Goal: Task Accomplishment & Management: Manage account settings

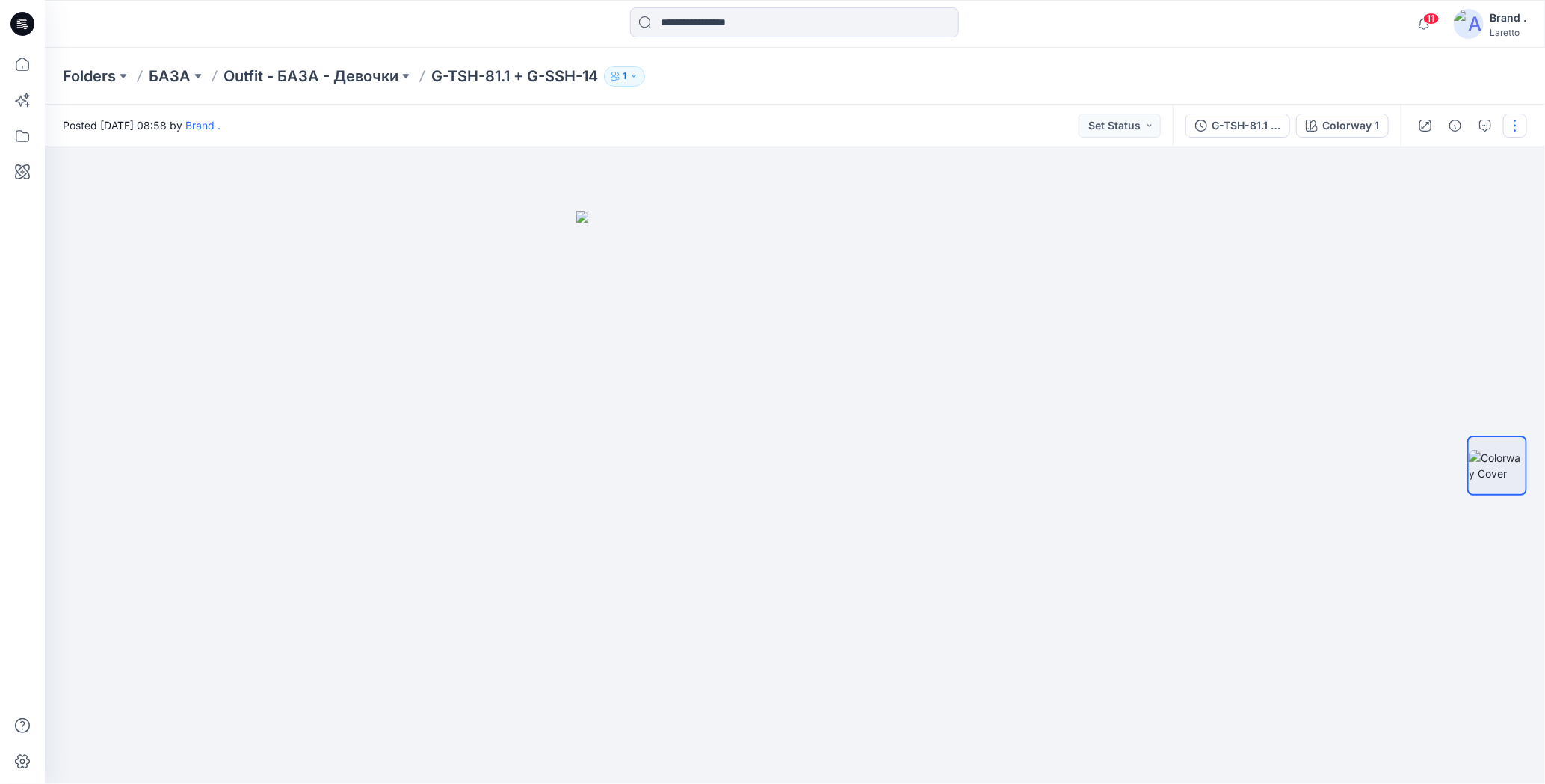
click at [1520, 125] on button "button" at bounding box center [1514, 125] width 24 height 24
click at [1424, 79] on div "Folders БАЗА Outfit - БАЗА - Девочки G-TSH-81.1 + G-SSH-14 1" at bounding box center [795, 76] width 1500 height 57
click at [1522, 124] on button "button" at bounding box center [1514, 125] width 24 height 24
click at [1473, 88] on div "Folders БАЗА Outfit - БАЗА - Девочки G-TSH-81.1 + G-SSH-14 1" at bounding box center [795, 76] width 1500 height 57
click at [1519, 128] on button "button" at bounding box center [1514, 125] width 24 height 24
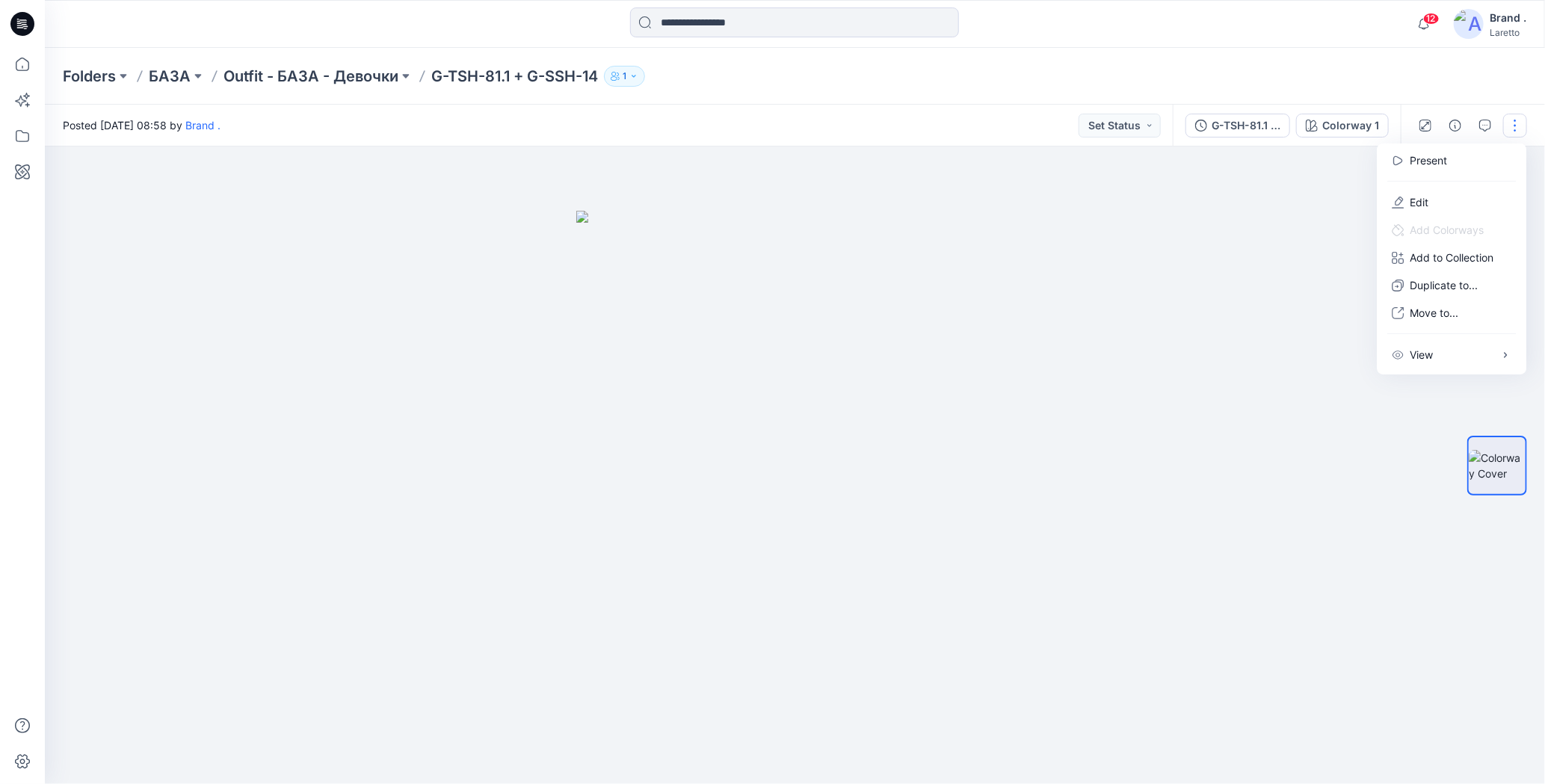
click at [1315, 83] on div "Folders БАЗА Outfit - БАЗА - Девочки G-TSH-81.1 + G-SSH-14 1" at bounding box center [736, 76] width 1347 height 21
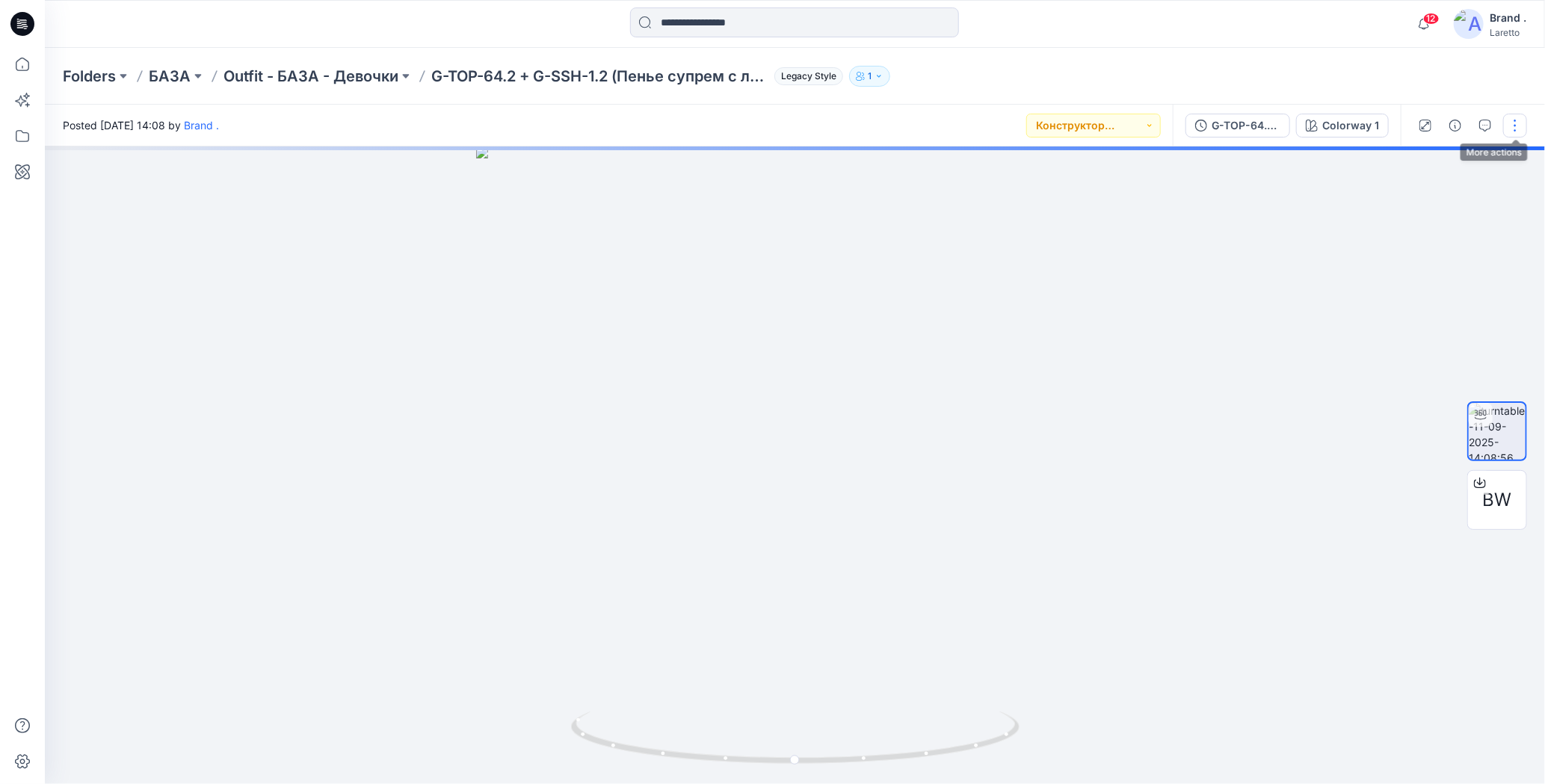
click at [1516, 120] on button "button" at bounding box center [1514, 125] width 24 height 24
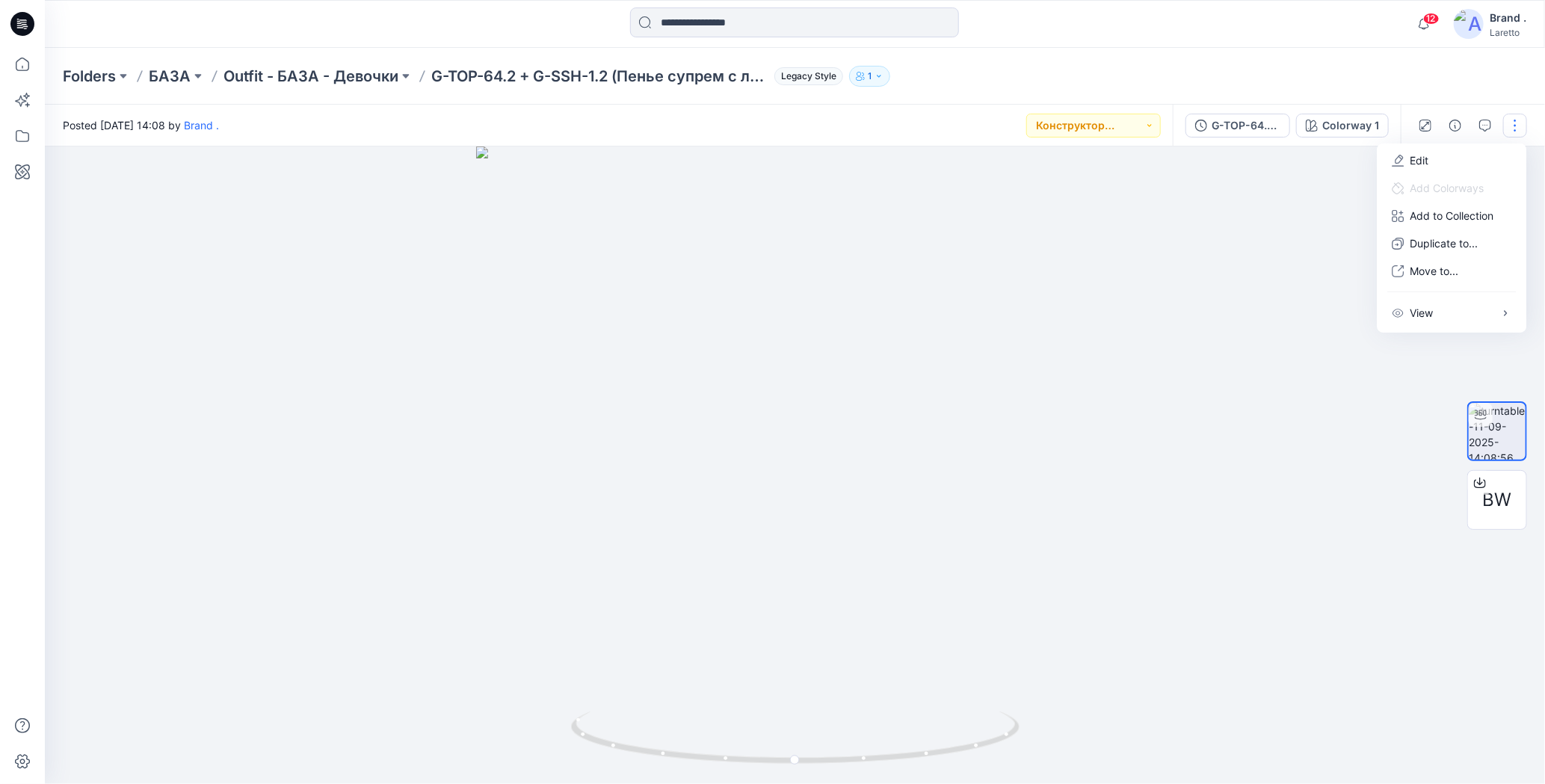
click at [1365, 83] on div "Folders БАЗА Outfit - БАЗА - Девочки G-TOP-64.2 + G-SSH-1.2 (Пенье супрем с лай…" at bounding box center [736, 76] width 1347 height 21
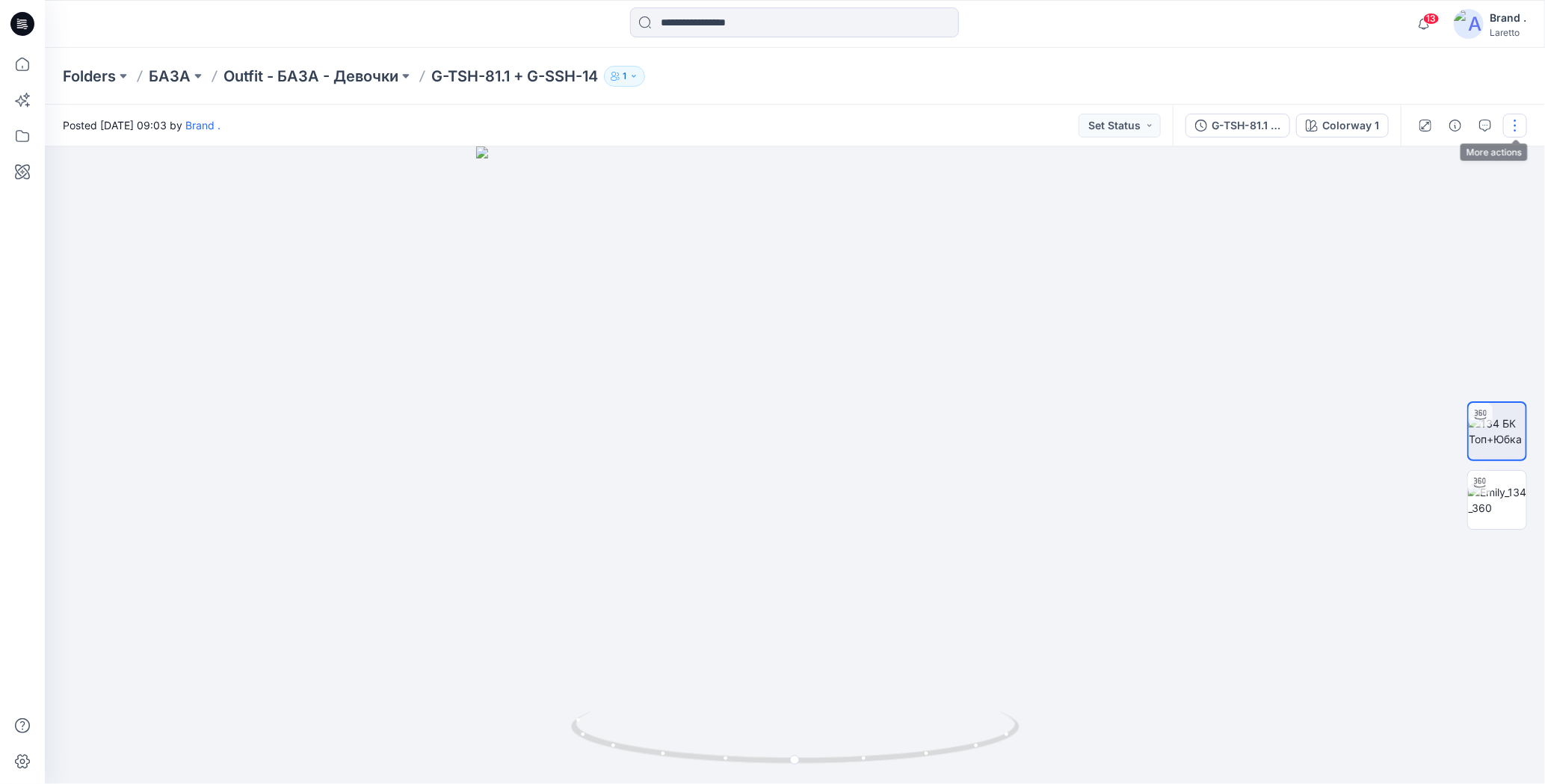
click at [1516, 123] on button "button" at bounding box center [1514, 125] width 24 height 24
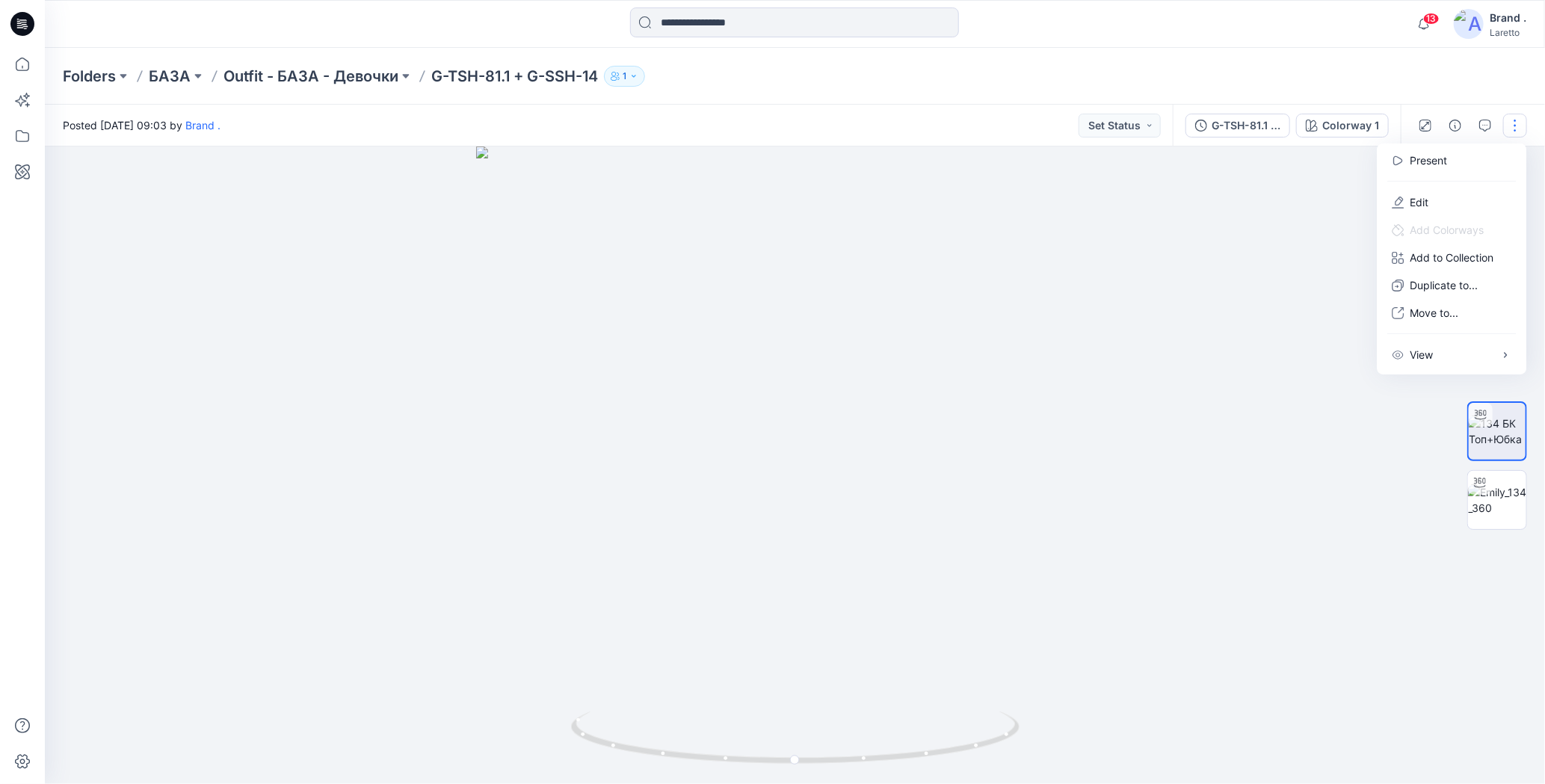
click at [1167, 69] on div "Folders БАЗА Outfit - БАЗА - Девочки G-TSH-81.1 + G-SSH-14 1" at bounding box center [736, 76] width 1347 height 21
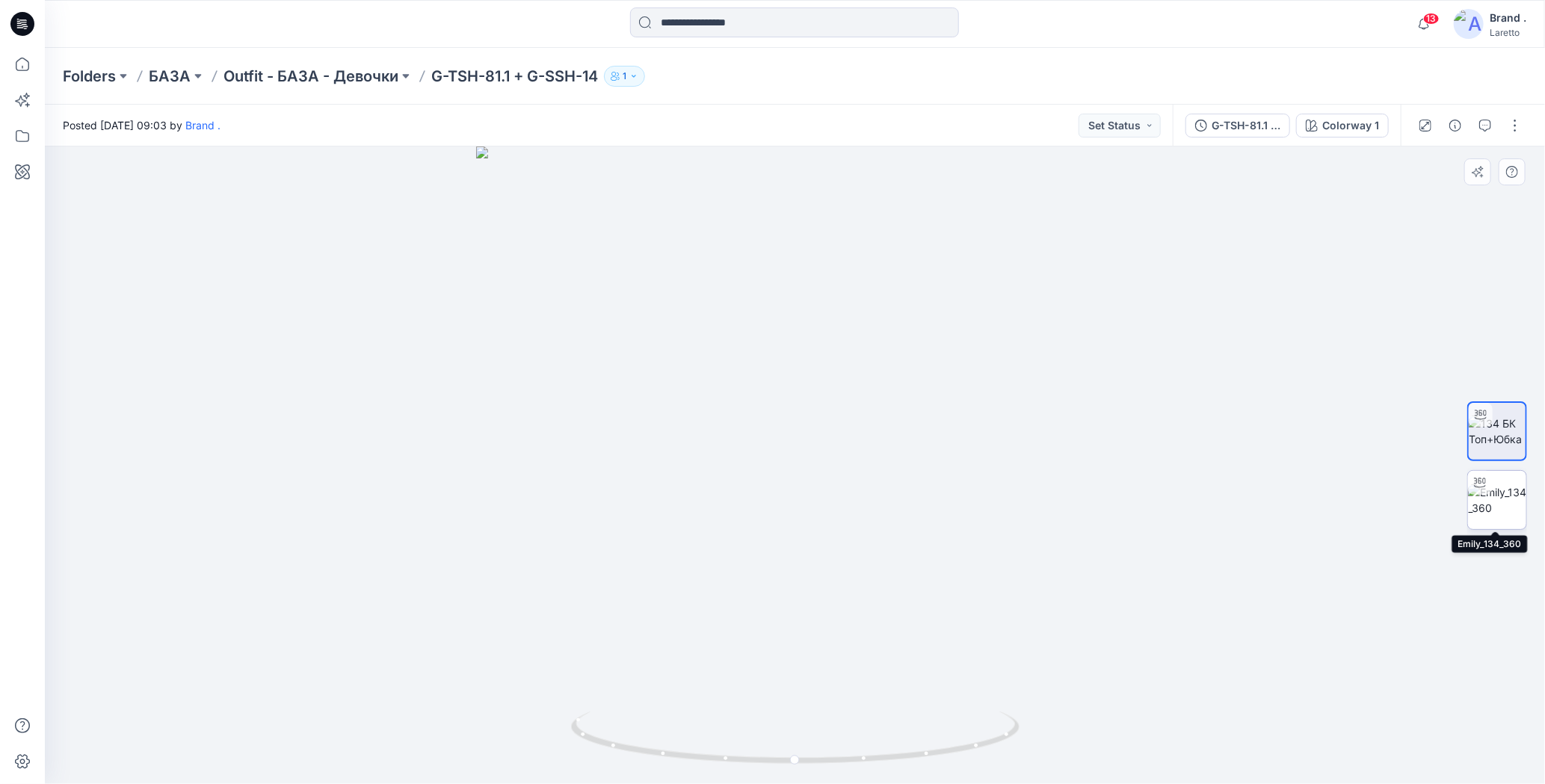
click at [1492, 505] on img at bounding box center [1497, 500] width 58 height 32
drag, startPoint x: 792, startPoint y: 757, endPoint x: 767, endPoint y: 723, distance: 42.2
click at [767, 723] on icon at bounding box center [797, 739] width 452 height 56
click at [1499, 422] on img at bounding box center [1497, 431] width 58 height 32
drag, startPoint x: 799, startPoint y: 763, endPoint x: 1236, endPoint y: 700, distance: 441.5
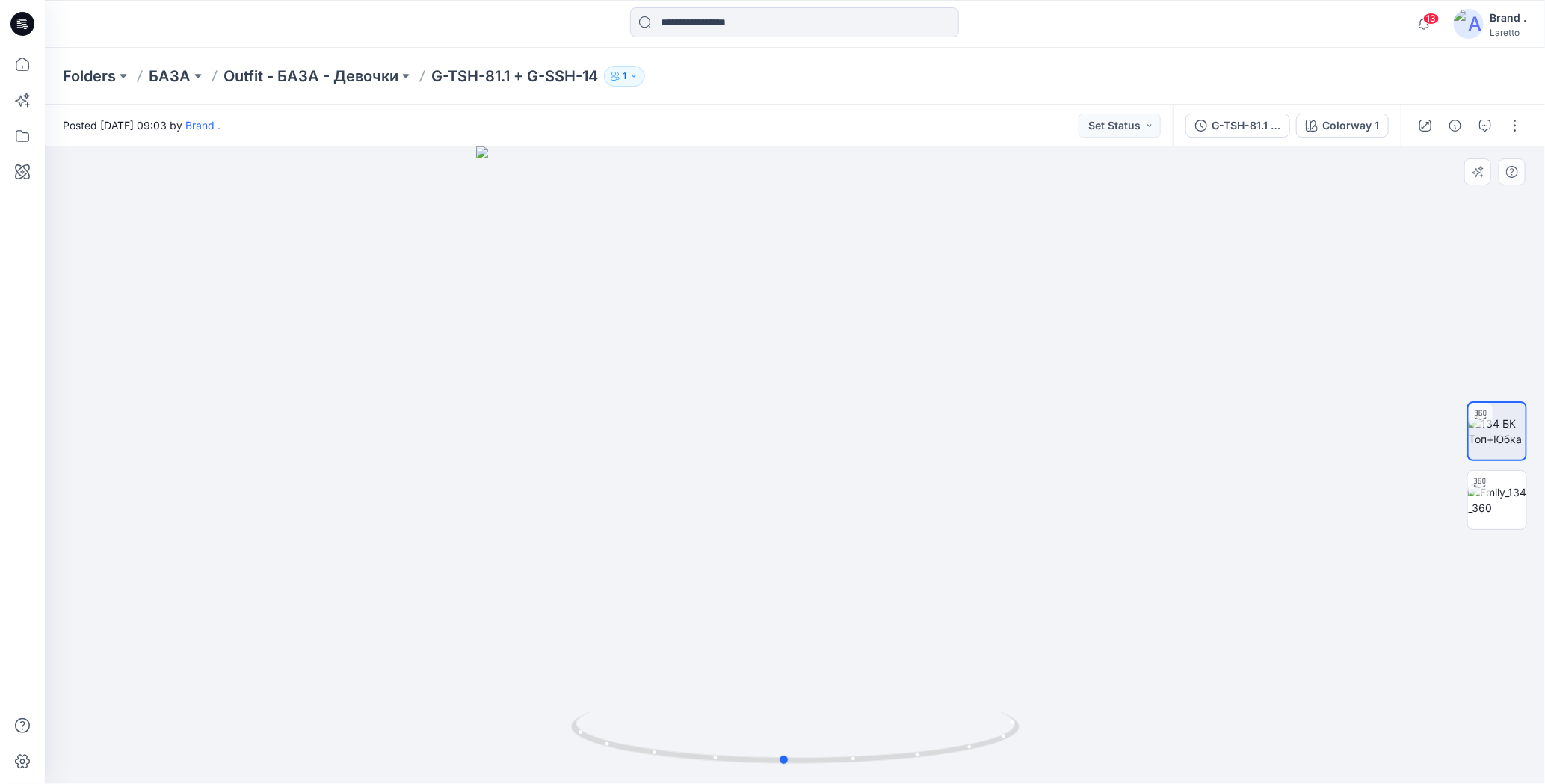
click at [1236, 700] on div at bounding box center [795, 465] width 1500 height 637
click at [1125, 58] on div "Folders БАЗА Outfit - БАЗА - Девочки G-TSH-81.1 + G-SSH-14 1" at bounding box center [795, 76] width 1500 height 57
click at [1509, 128] on button "button" at bounding box center [1514, 125] width 24 height 24
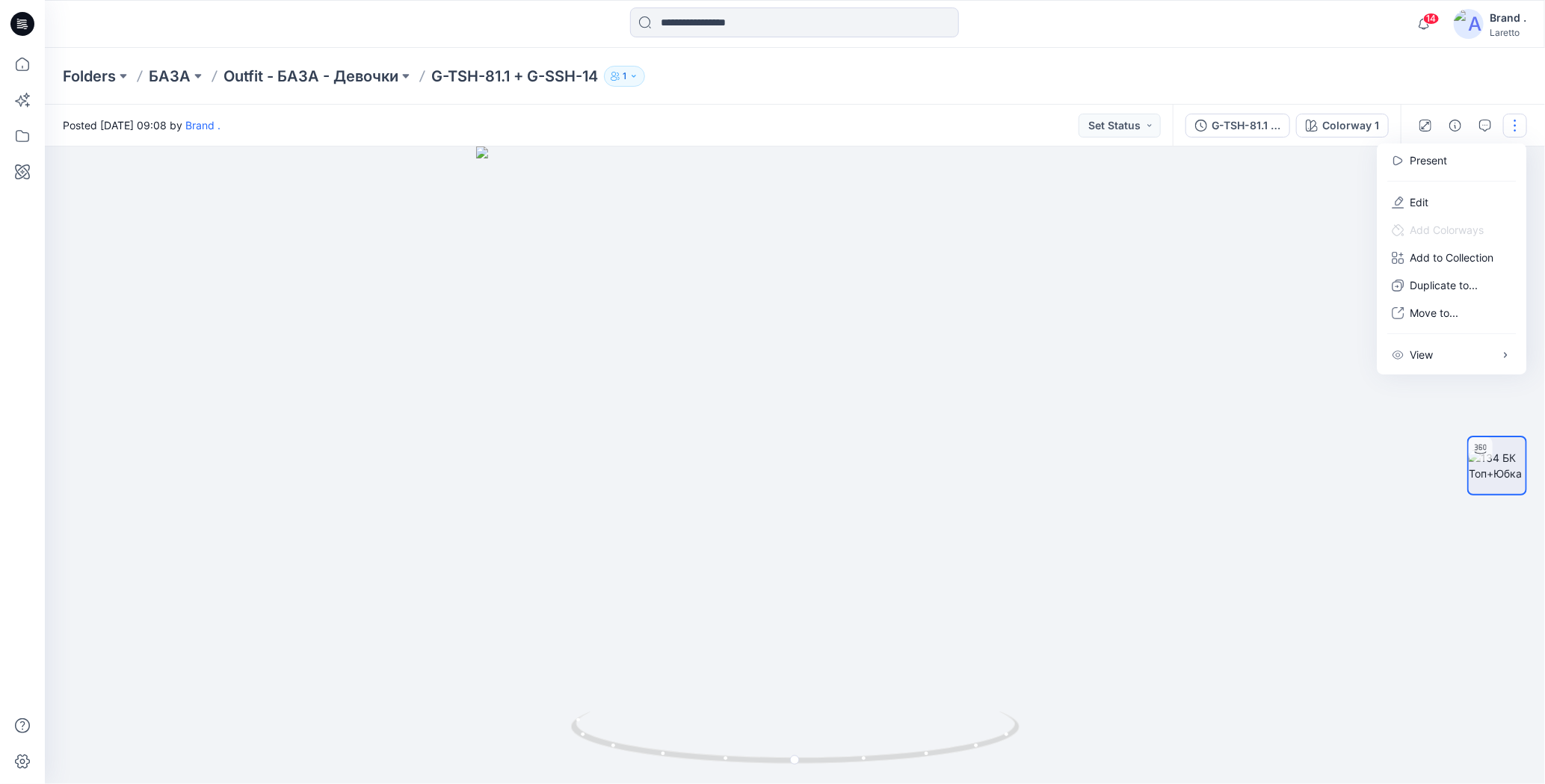
click at [1374, 74] on div "Folders БАЗА Outfit - БАЗА - Девочки G-TSH-81.1 + G-SSH-14 1" at bounding box center [736, 76] width 1347 height 21
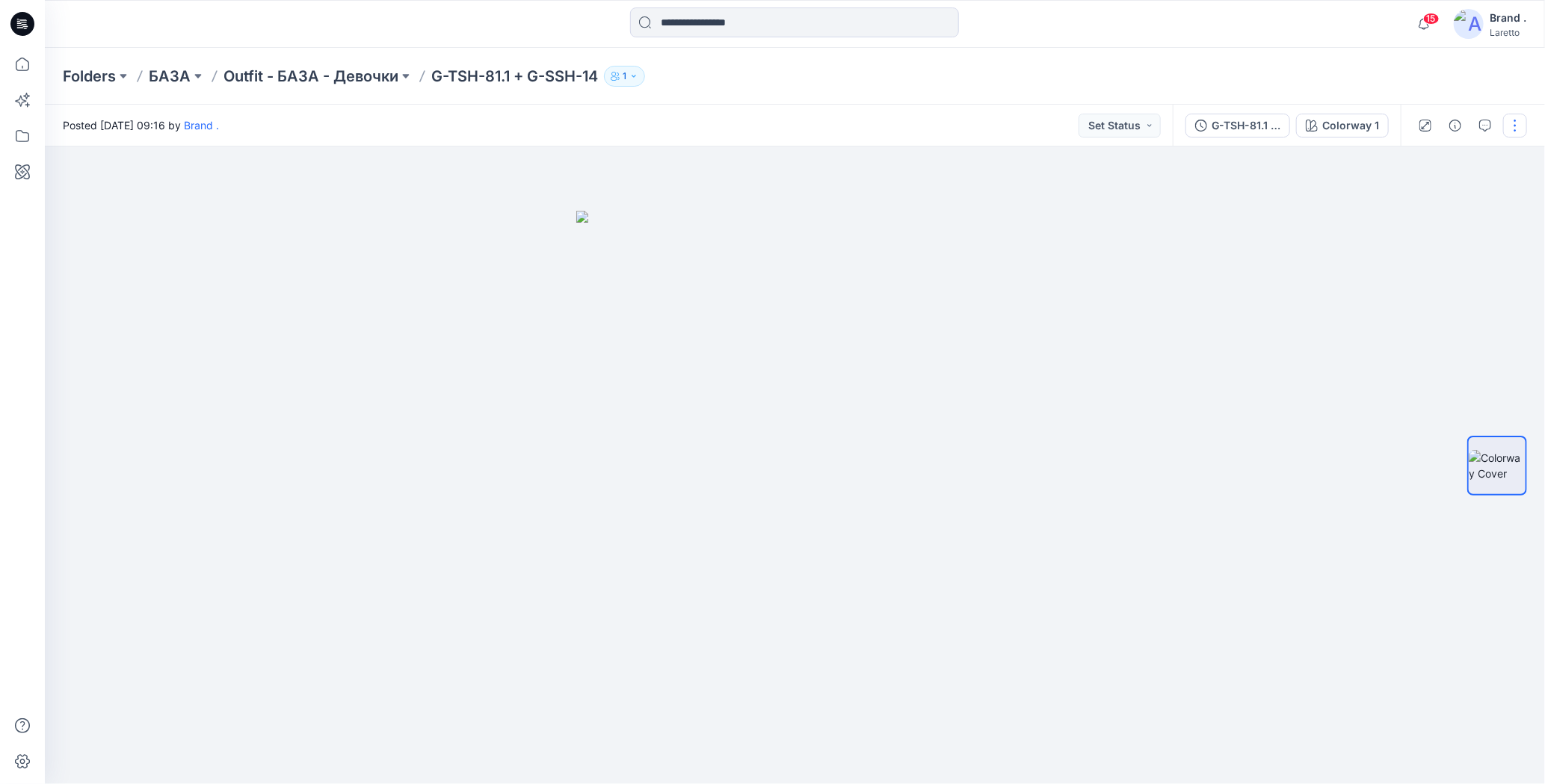
click at [1517, 126] on button "button" at bounding box center [1514, 125] width 24 height 24
click at [1296, 83] on div "Folders БАЗА Outfit - БАЗА - Девочки G-TSH-81.1 + G-SSH-14 1" at bounding box center [736, 76] width 1347 height 21
click at [1526, 125] on button "button" at bounding box center [1514, 125] width 24 height 24
click at [1346, 80] on div "Folders БАЗА Outfit - БАЗА - Девочки G-TSH-81.1 + G-SSH-14 1" at bounding box center [736, 76] width 1347 height 21
click at [25, 22] on icon at bounding box center [23, 22] width 7 height 1
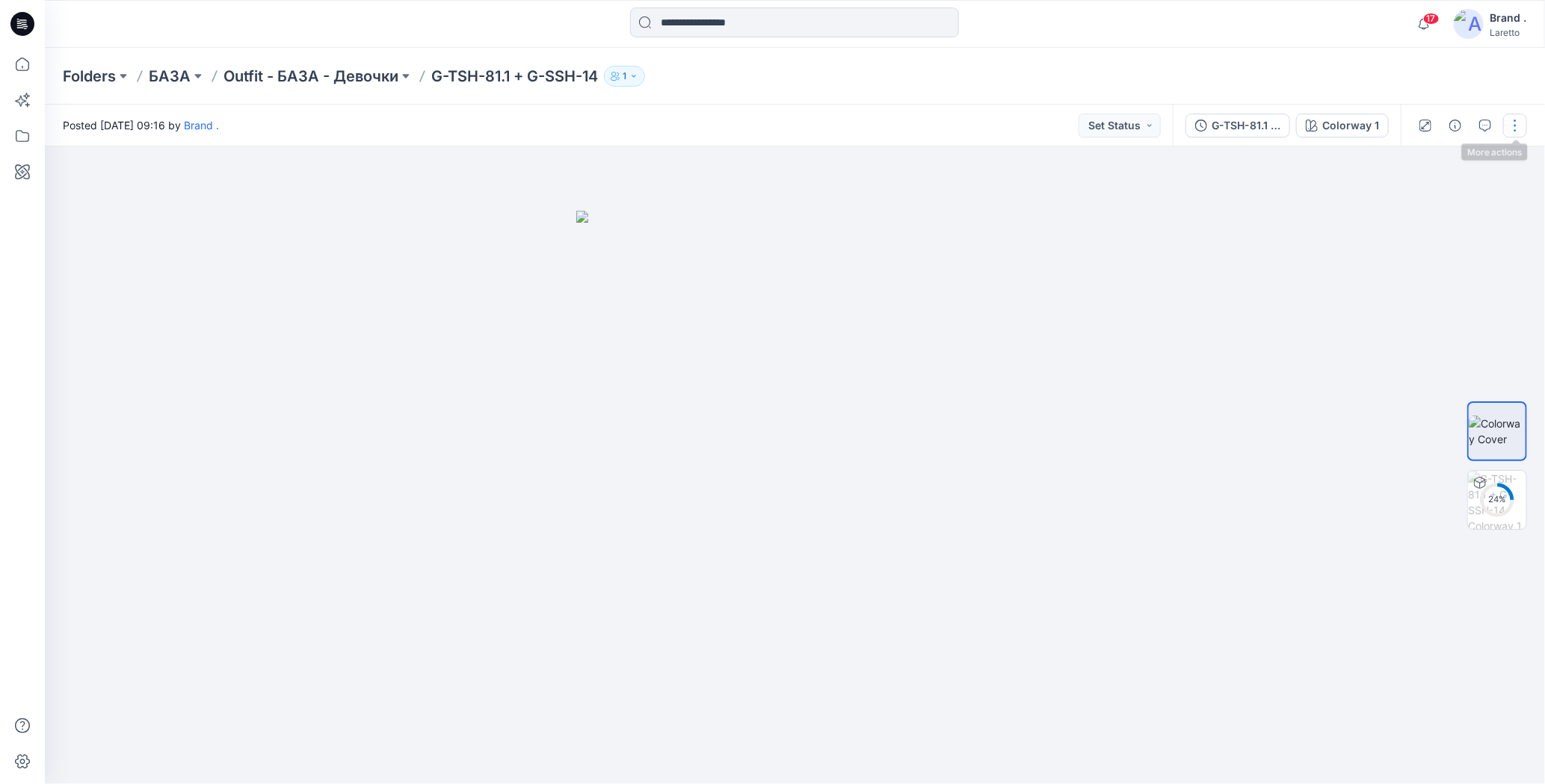
click at [1512, 126] on button "button" at bounding box center [1514, 125] width 24 height 24
click at [1280, 71] on div "Folders БАЗА Outfit - БАЗА - Девочки G-TSH-81.1 + G-SSH-14 1" at bounding box center [736, 76] width 1347 height 21
click at [1516, 130] on button "button" at bounding box center [1514, 125] width 24 height 24
click at [1452, 222] on p "Add Colorways" at bounding box center [1446, 229] width 74 height 16
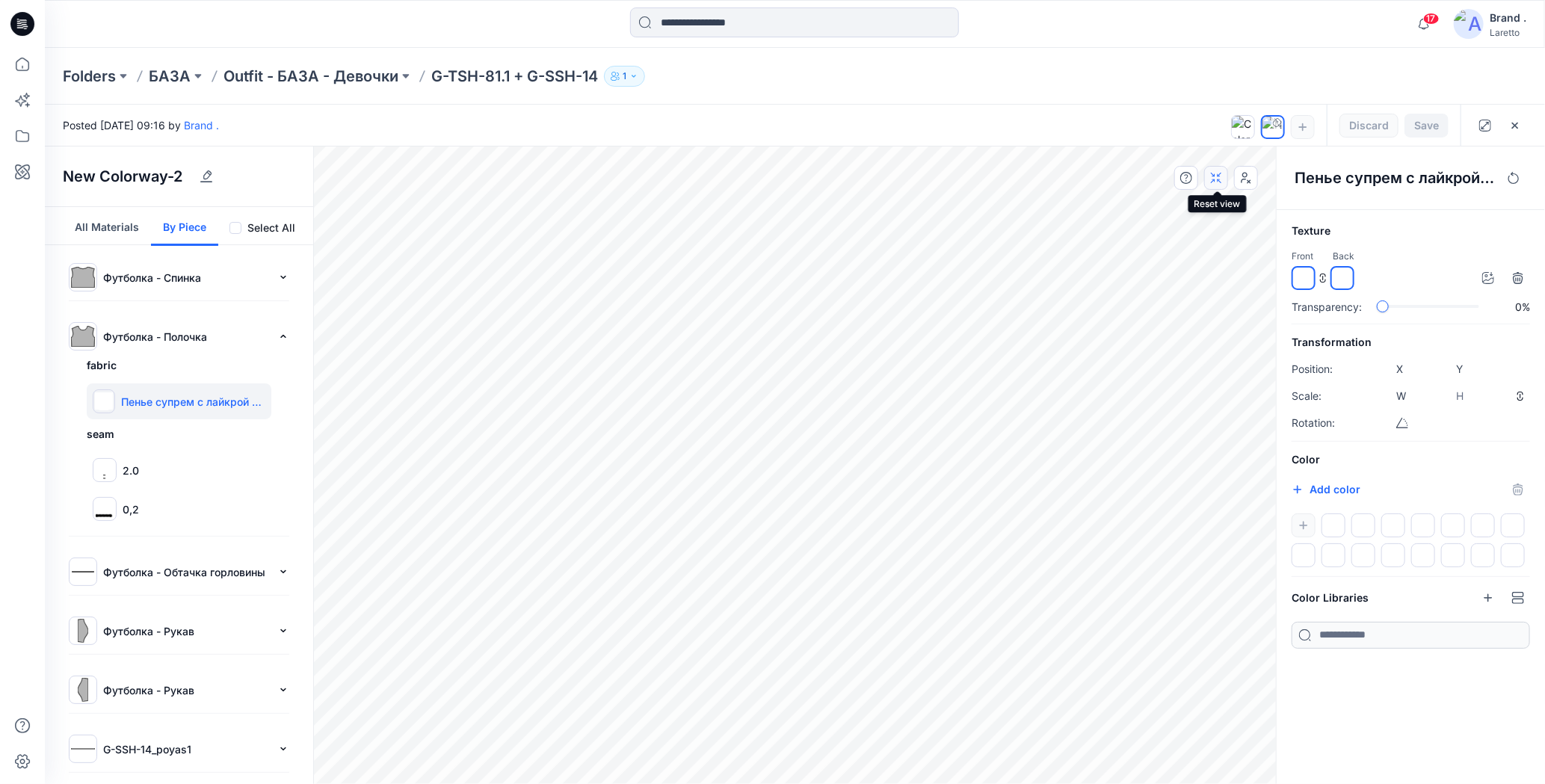
click at [1221, 178] on icon "button" at bounding box center [1215, 178] width 12 height 12
click at [1243, 180] on icon "button" at bounding box center [1246, 178] width 12 height 12
click at [1045, 73] on div "Folders БАЗА Outfit - БАЗА - Девочки G-TSH-81.1 + G-SSH-14 1" at bounding box center [736, 76] width 1347 height 21
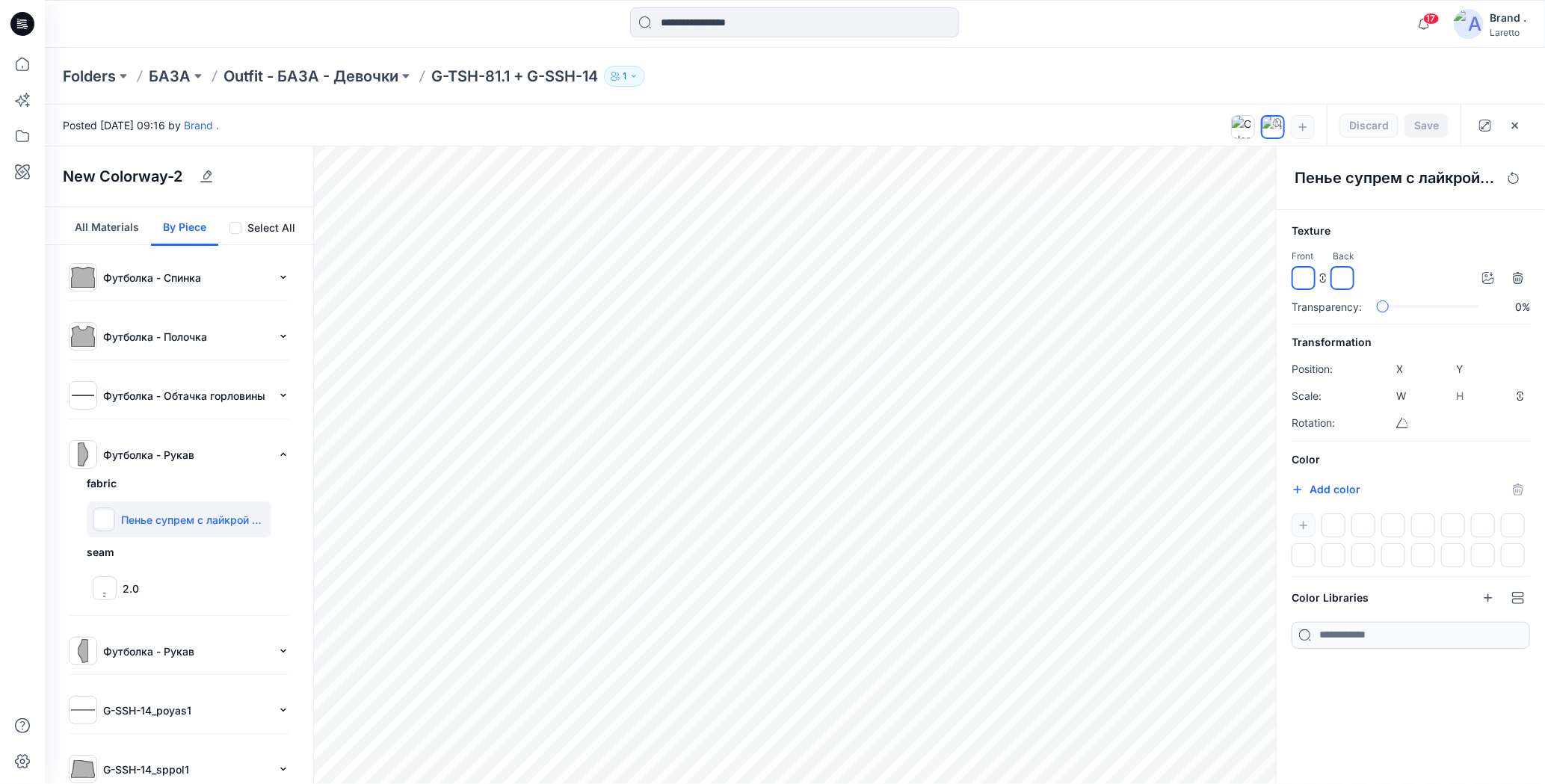
click at [1056, 89] on div "Folders БАЗА Outfit - БАЗА - Девочки G-TSH-81.1 + G-SSH-14 1" at bounding box center [795, 76] width 1500 height 57
click at [1244, 123] on icon at bounding box center [1242, 127] width 12 height 12
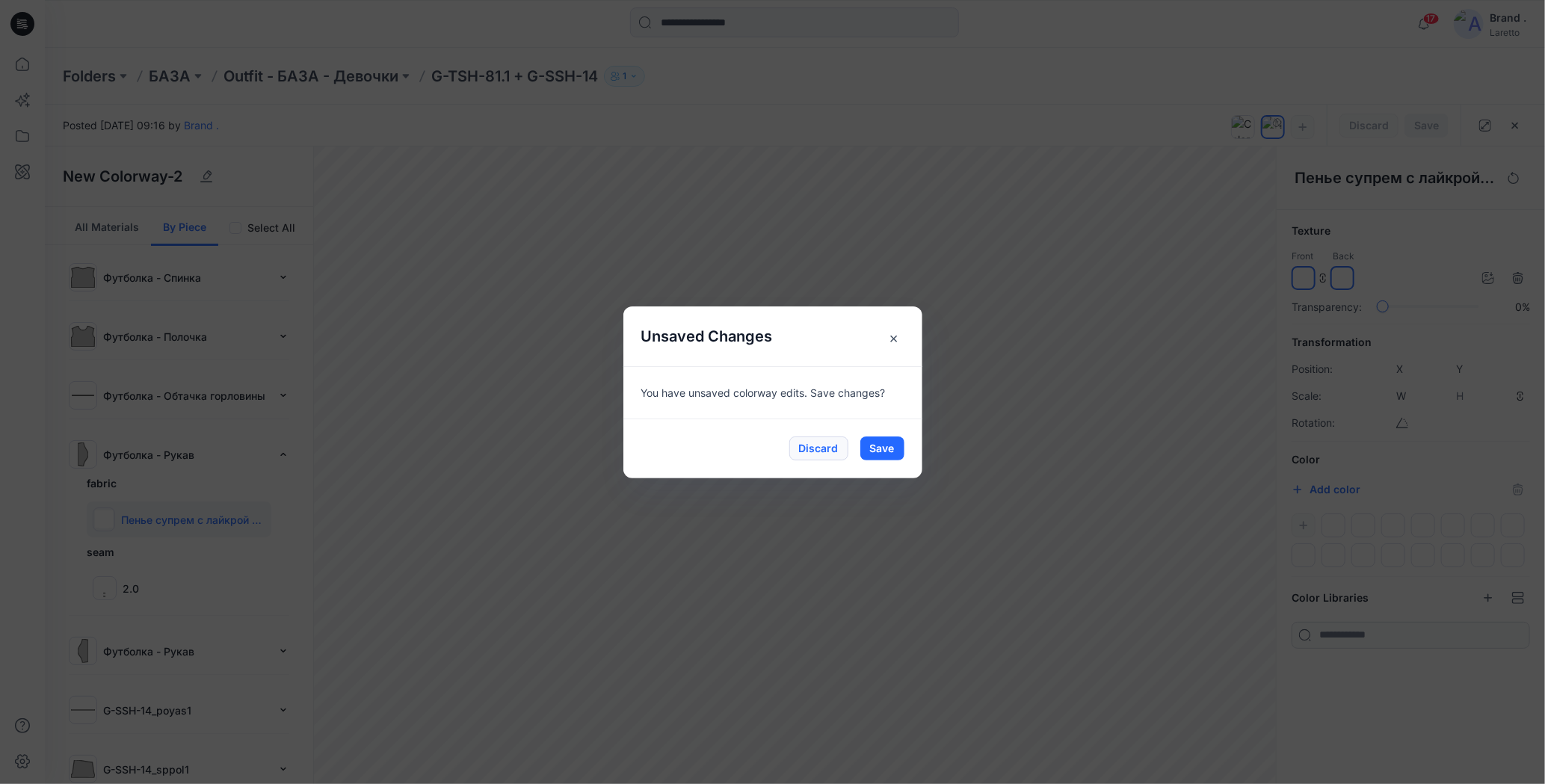
click at [823, 448] on button "Discard" at bounding box center [818, 448] width 59 height 24
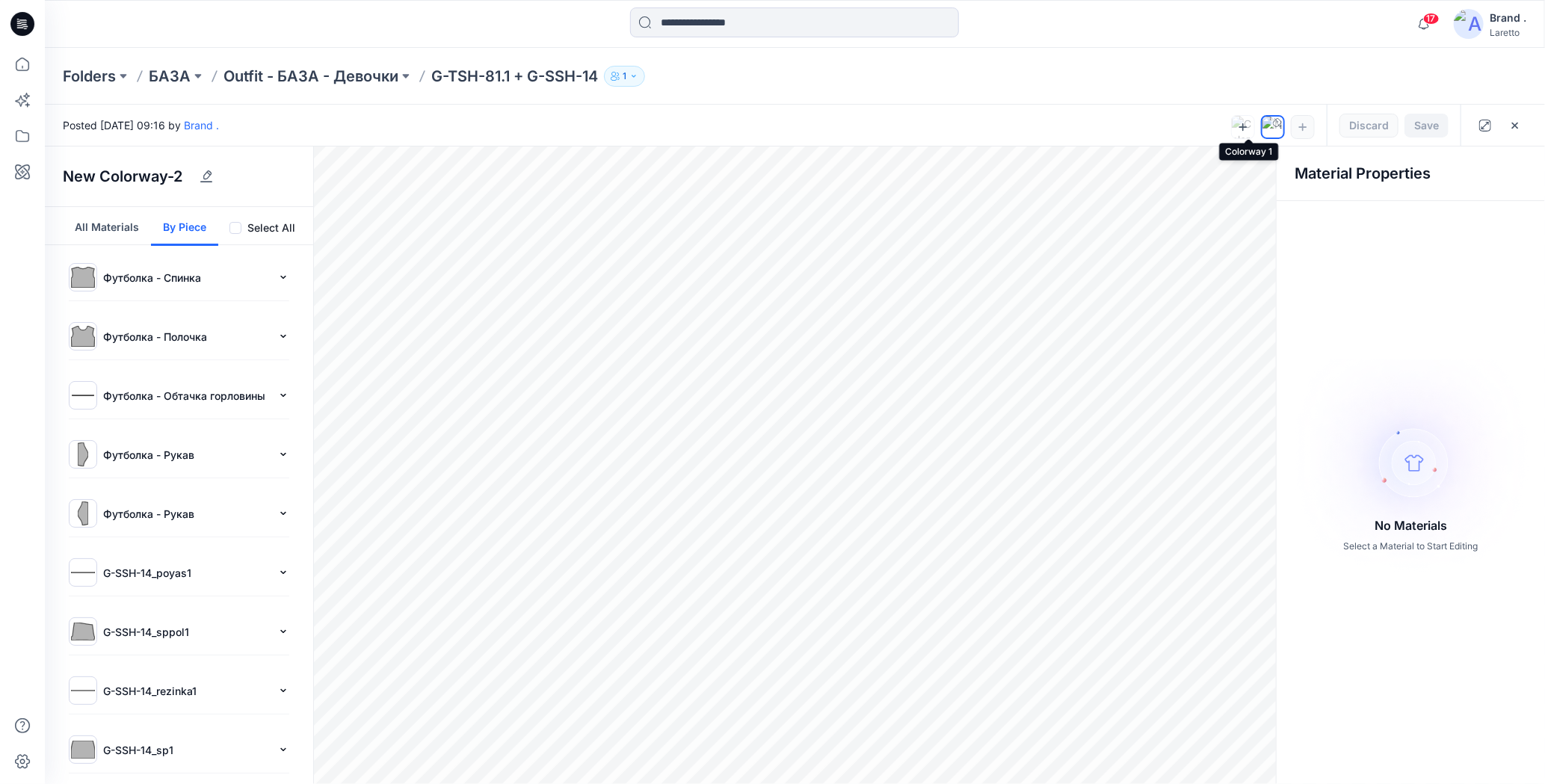
click at [1241, 126] on div at bounding box center [1242, 127] width 23 height 23
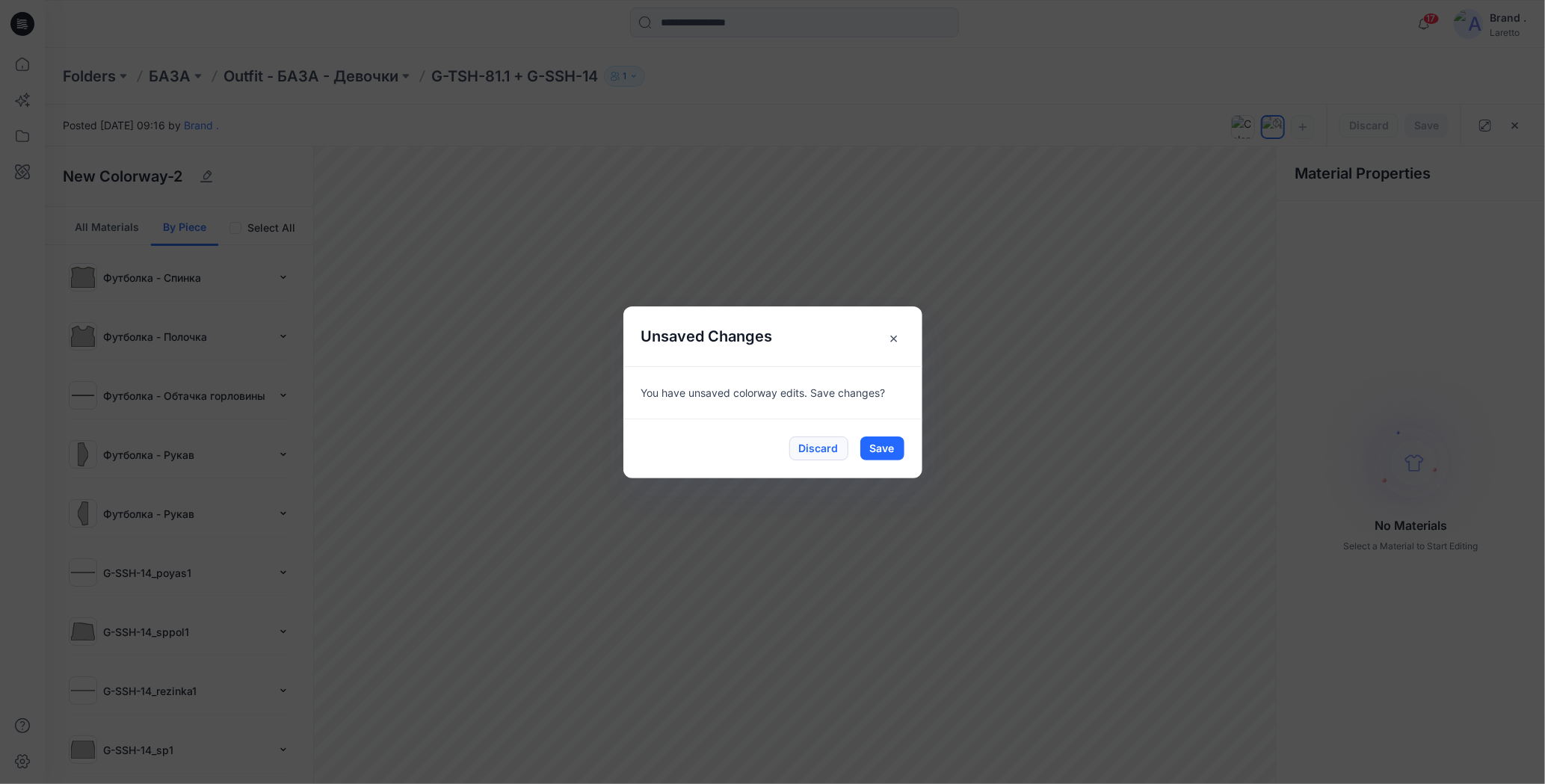
click at [821, 443] on button "Discard" at bounding box center [818, 448] width 59 height 24
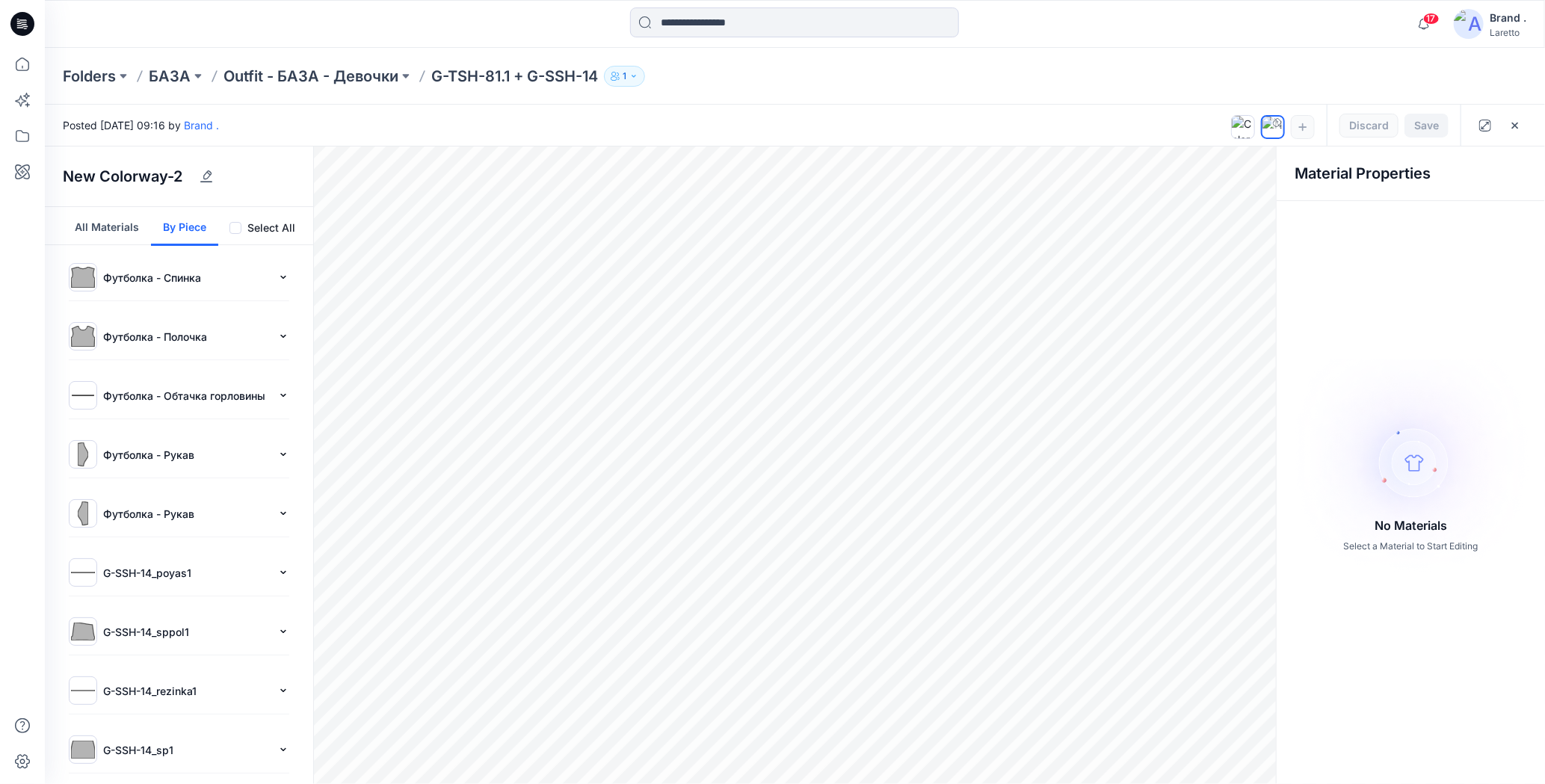
click at [954, 83] on div "Folders БАЗА Outfit - БАЗА - Девочки G-TSH-81.1 + G-SSH-14 1" at bounding box center [736, 76] width 1347 height 21
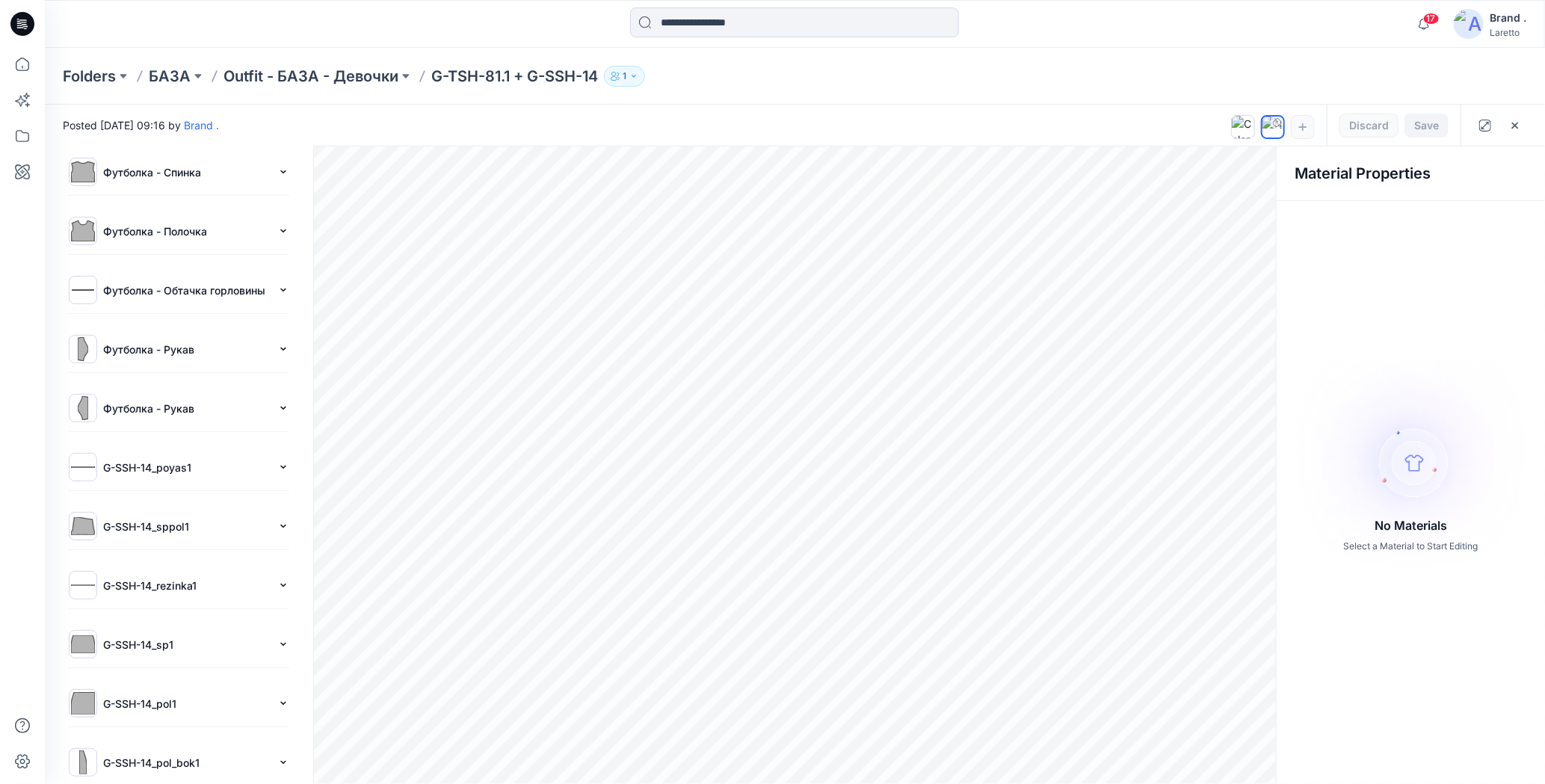
scroll to position [168, 0]
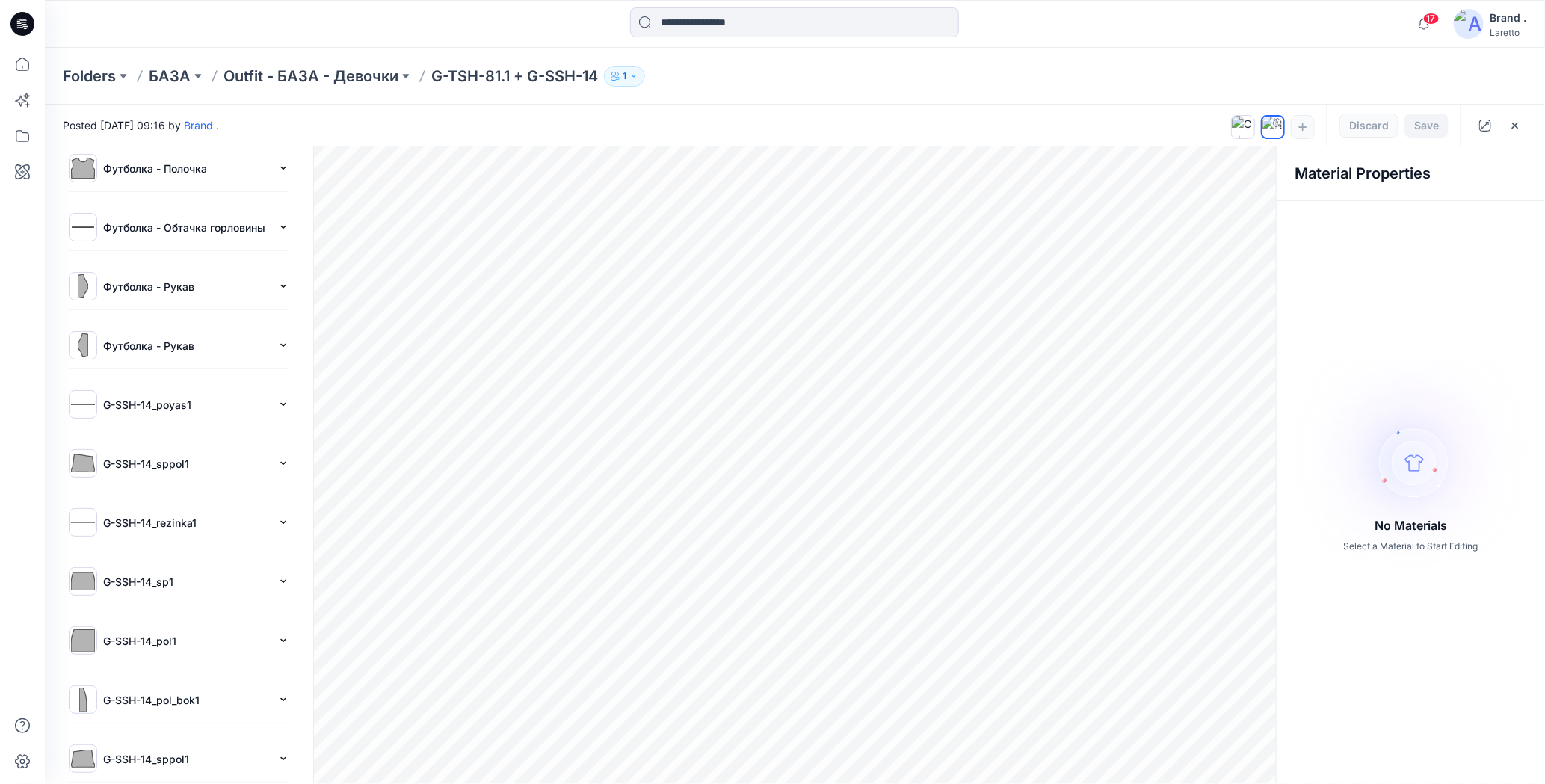
click at [196, 397] on p "G-SSH-14_poyas1" at bounding box center [188, 405] width 169 height 16
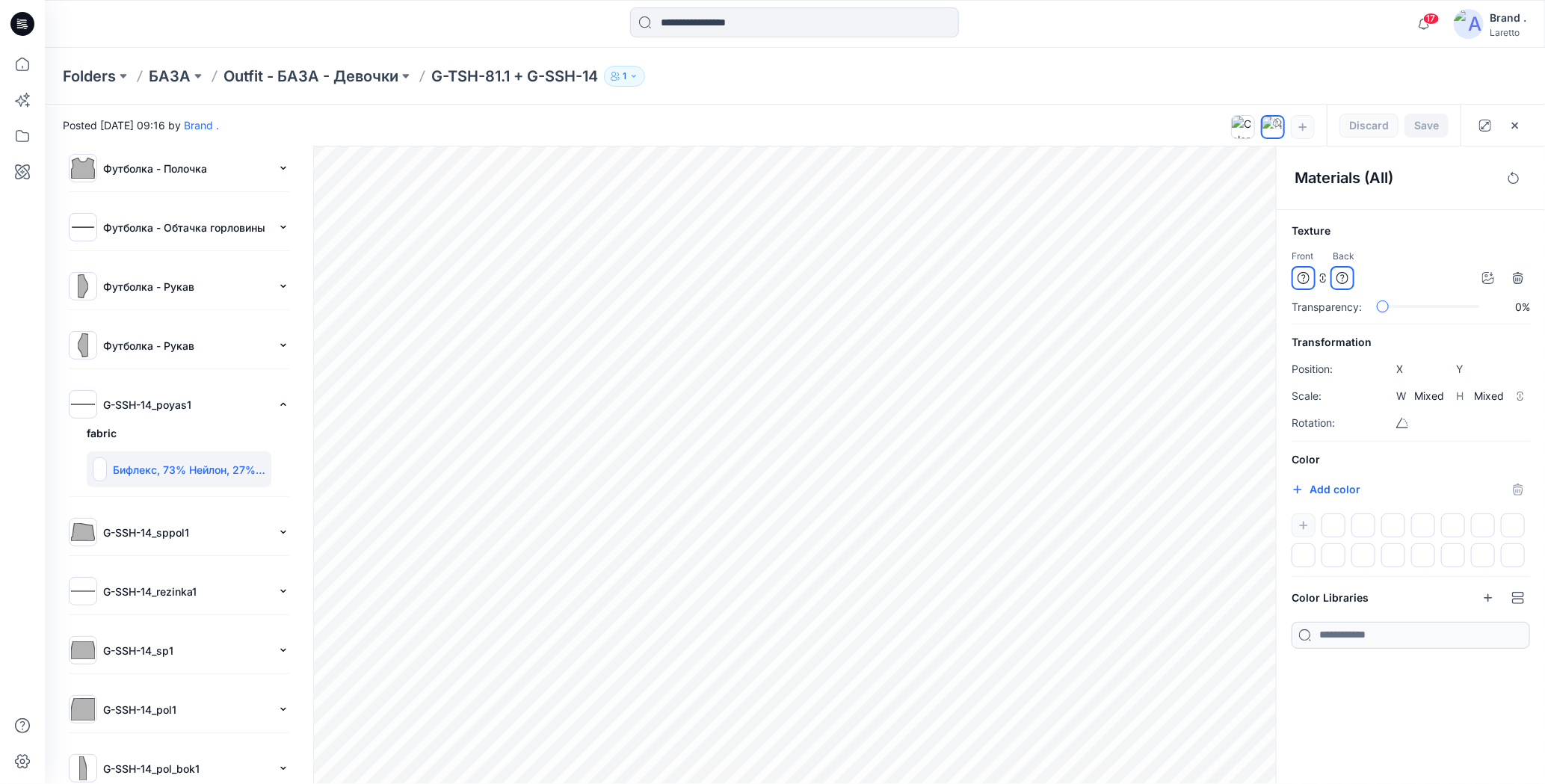
click at [132, 525] on p "G-SSH-14_sppol1" at bounding box center [188, 532] width 169 height 16
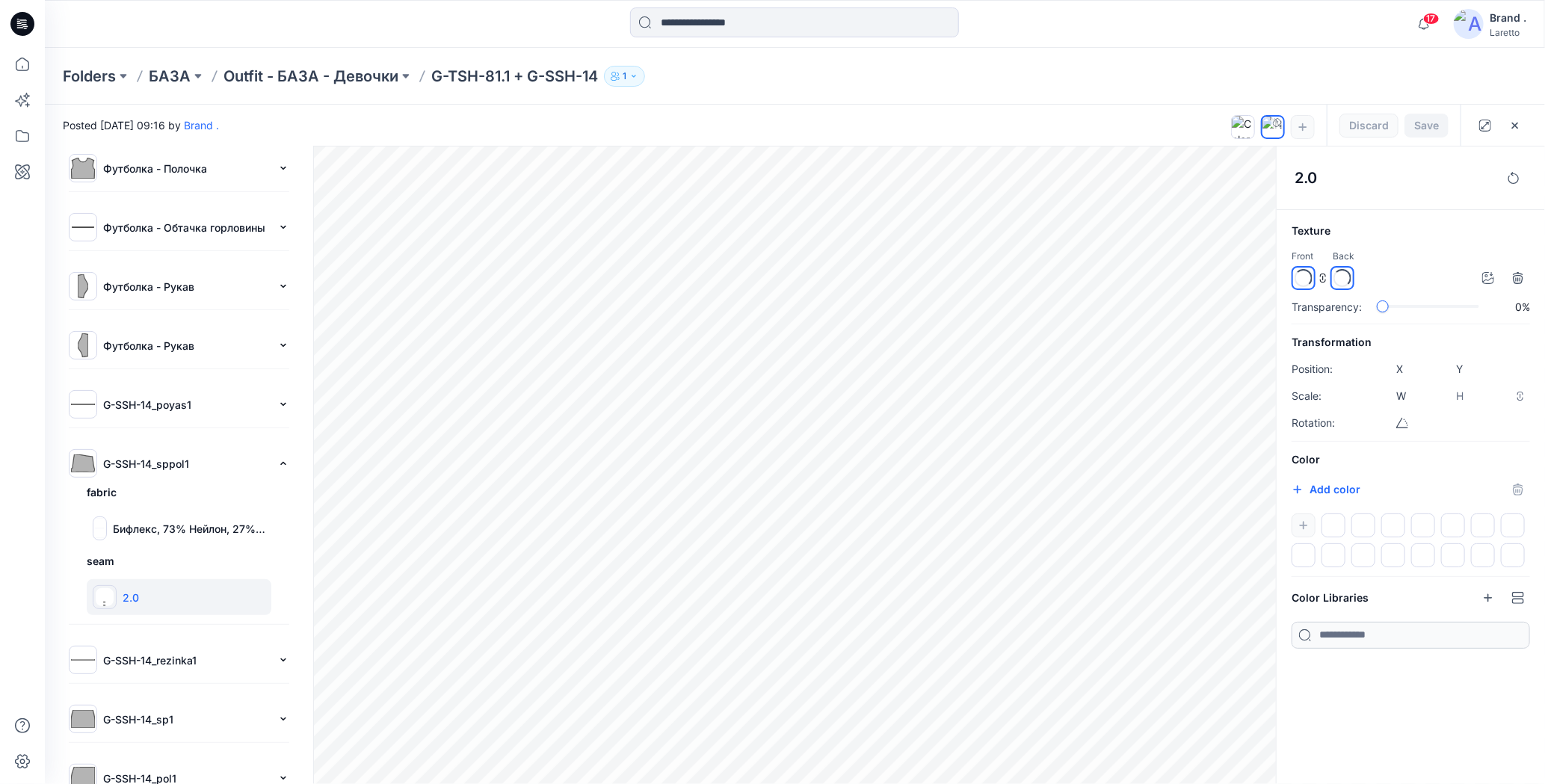
type input "*****"
type input "****"
click at [143, 652] on p "G-SSH-14_rezinka1" at bounding box center [188, 660] width 169 height 16
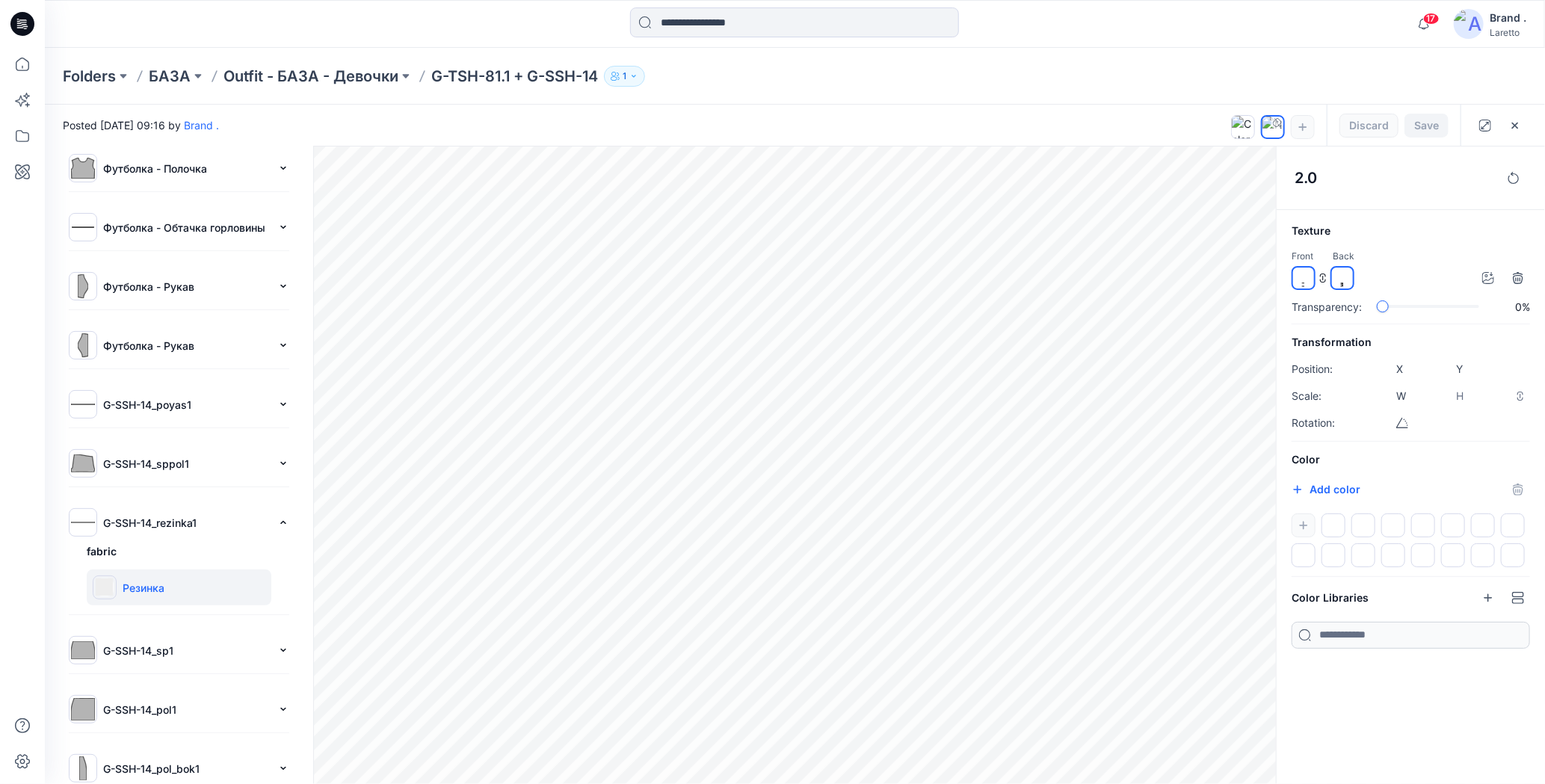
type input "****"
type input "*****"
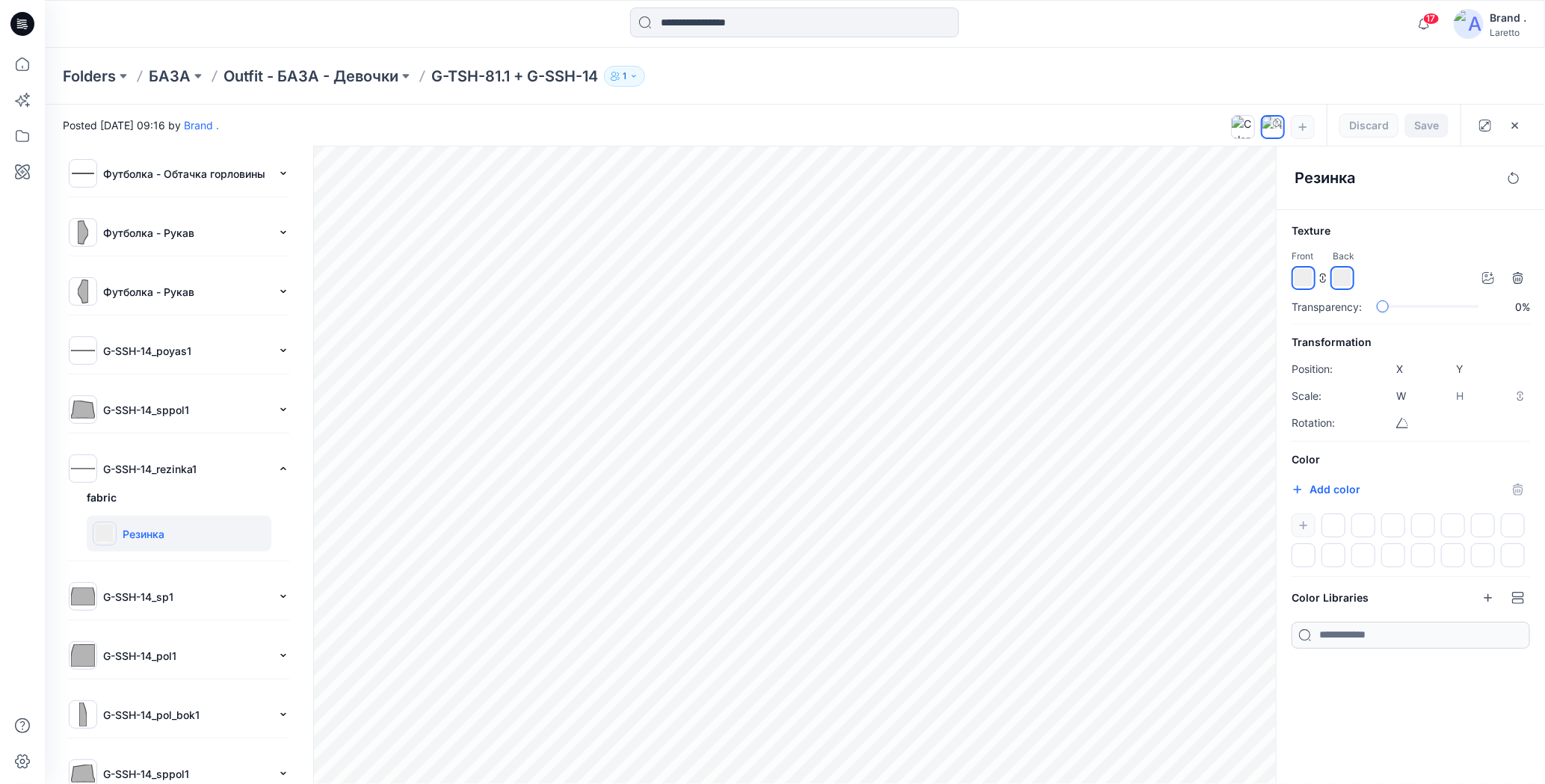
scroll to position [237, 0]
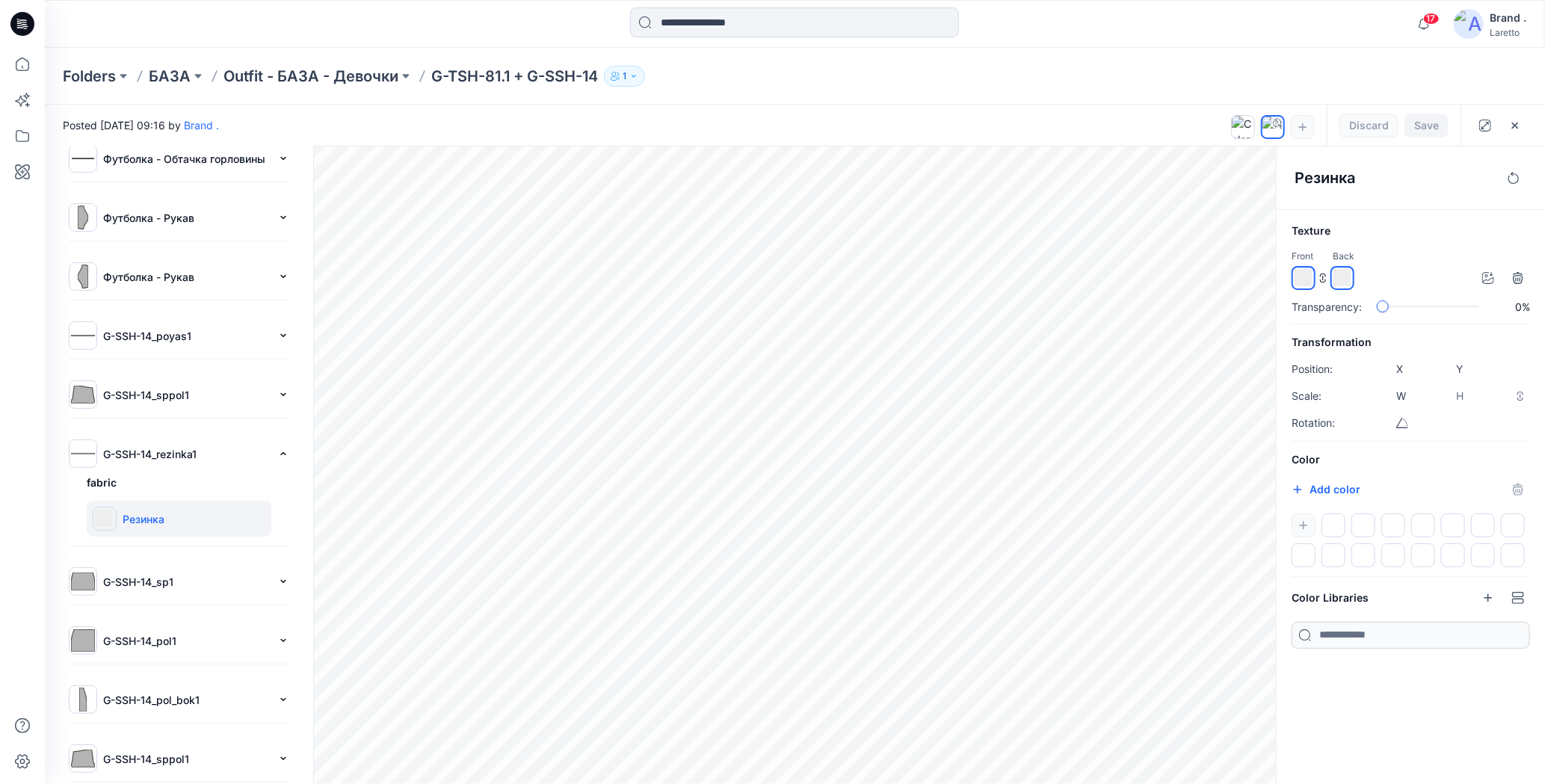
click at [153, 691] on p "G-SSH-14_pol_bok1" at bounding box center [188, 699] width 169 height 16
type input "*****"
type input "****"
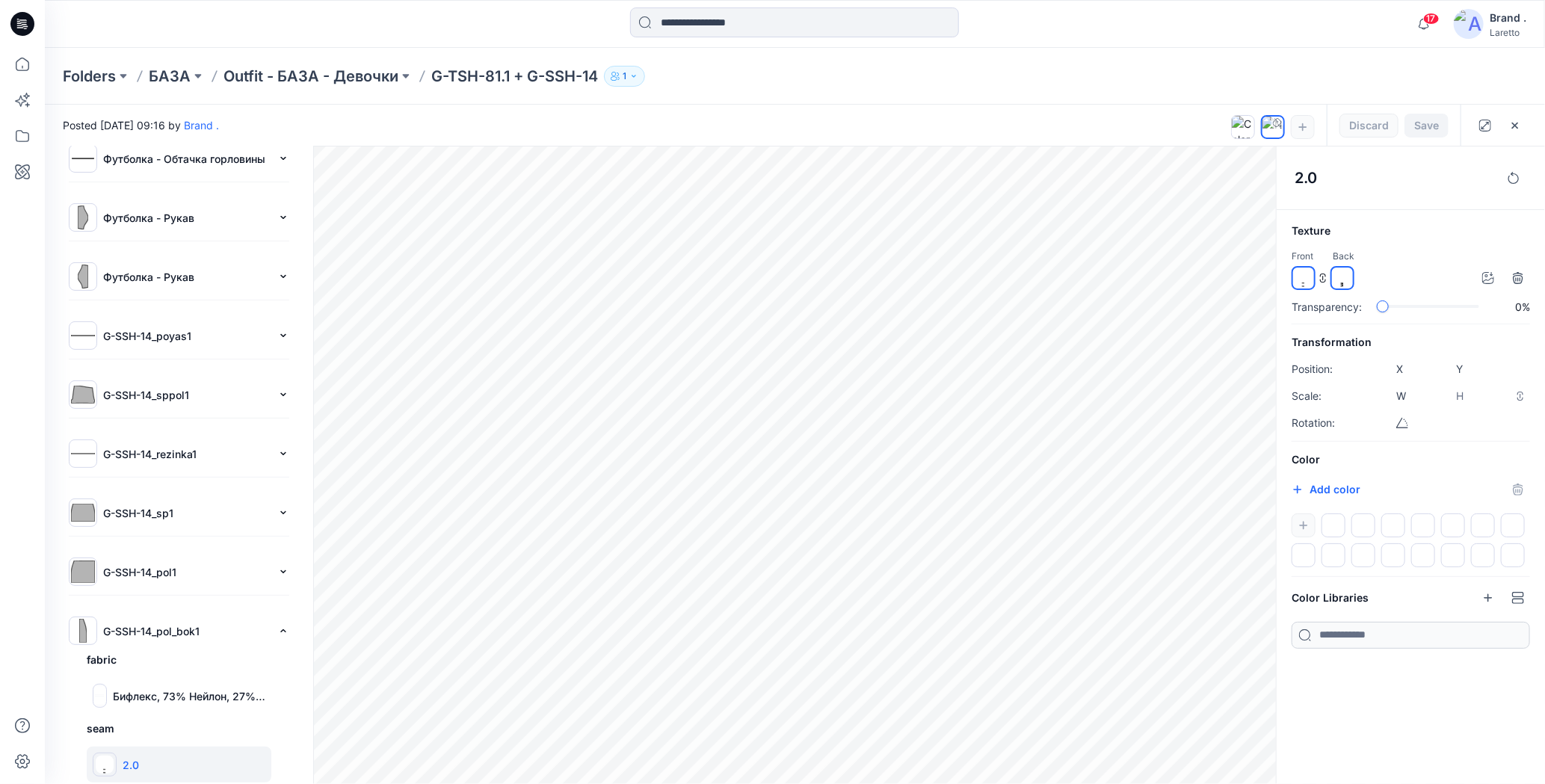
scroll to position [344, 0]
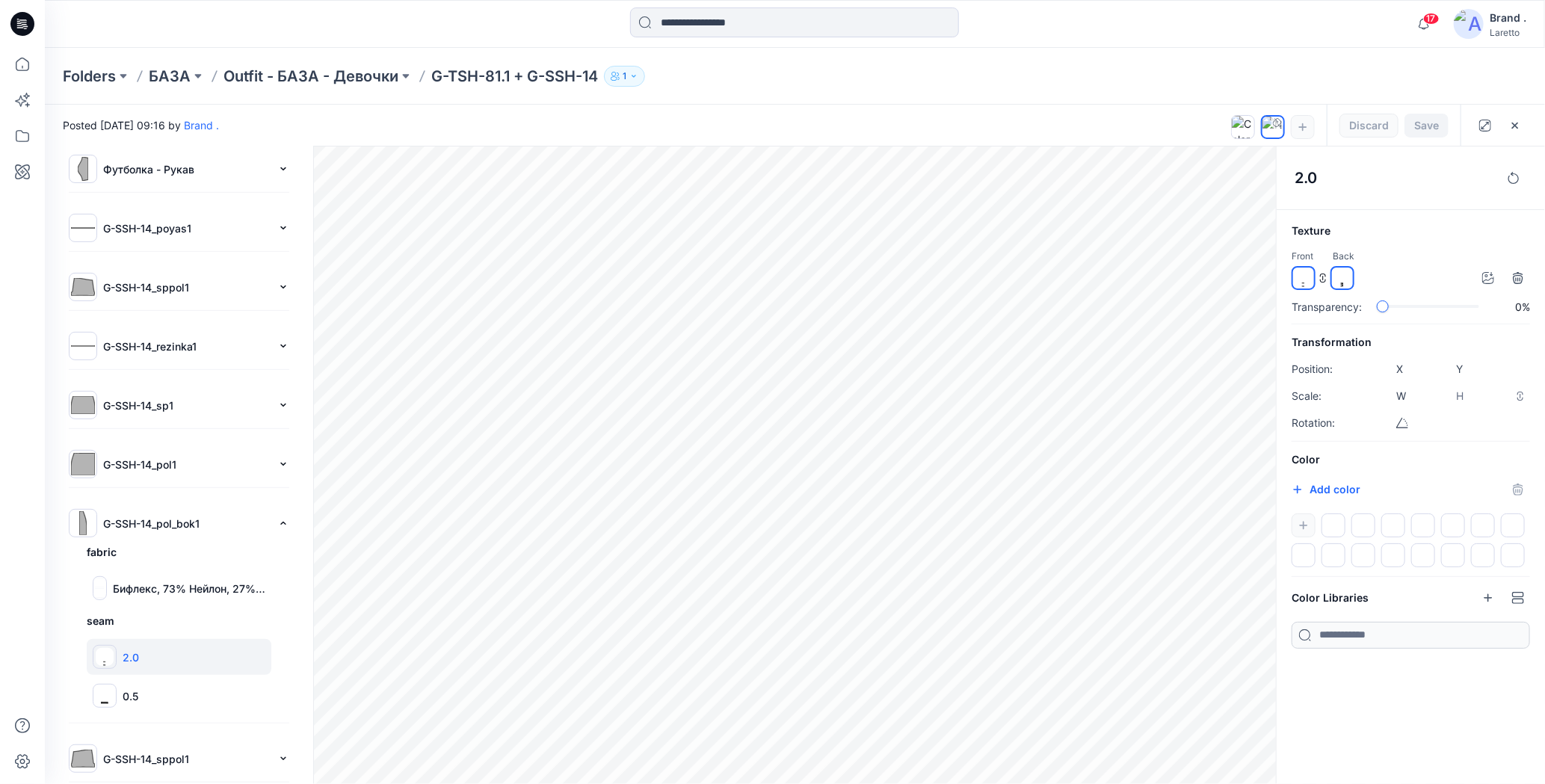
click at [144, 751] on p "G-SSH-14_sppol1" at bounding box center [188, 758] width 169 height 16
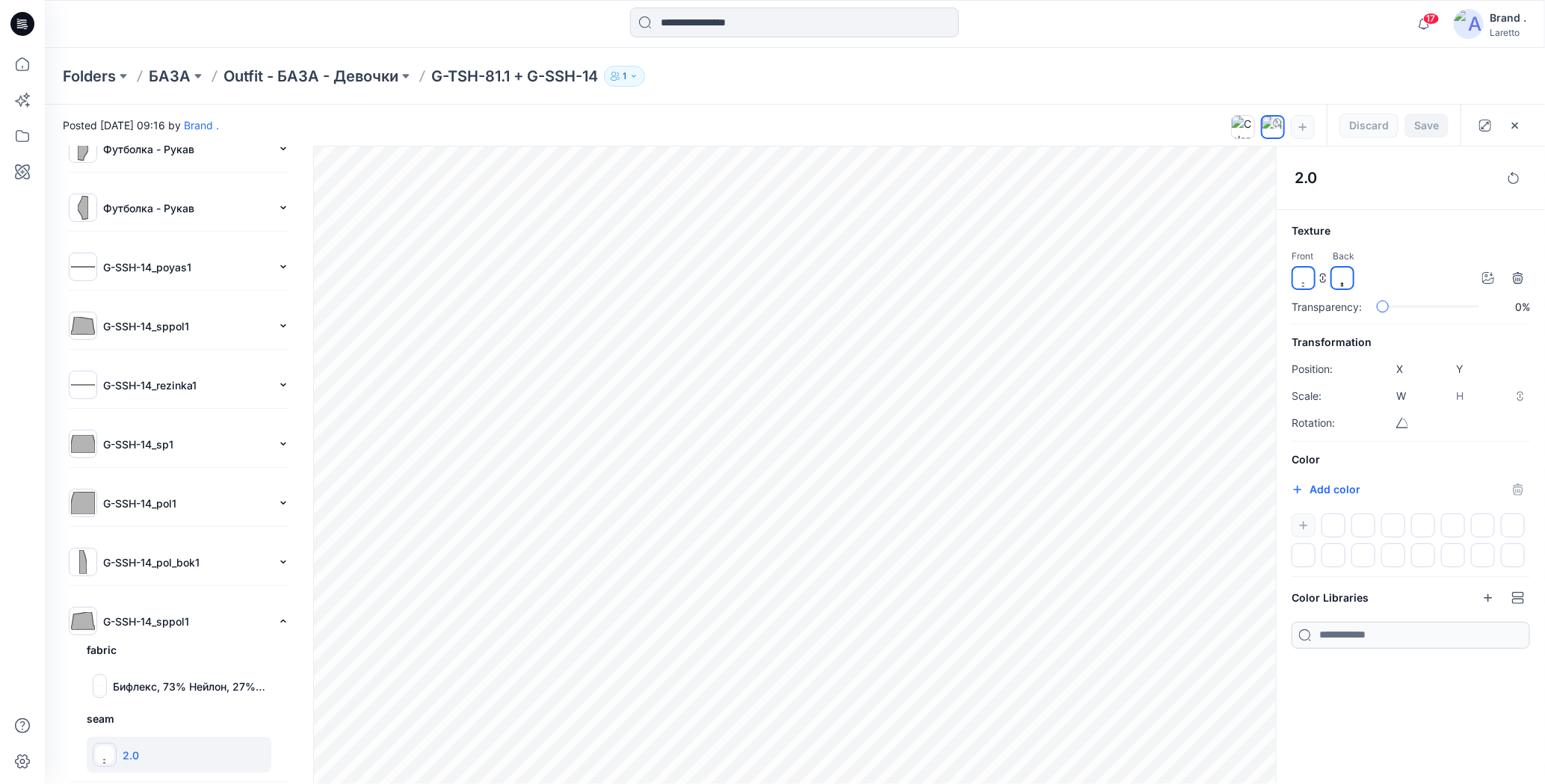
click at [974, 82] on div "Folders БАЗА Outfit - БАЗА - Девочки G-TSH-81.1 + G-SSH-14 1" at bounding box center [736, 76] width 1347 height 21
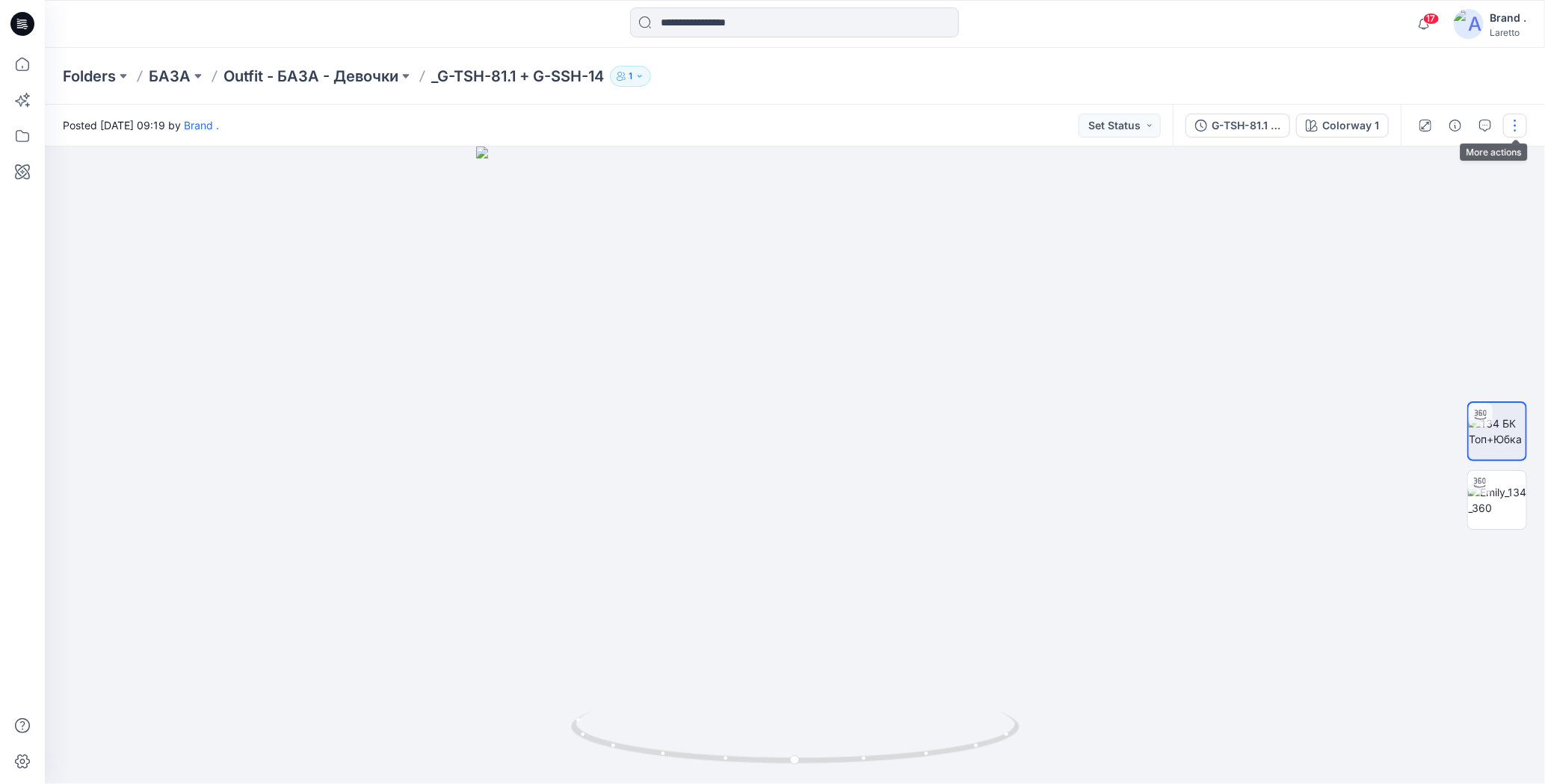
click at [1515, 124] on button "button" at bounding box center [1514, 125] width 24 height 24
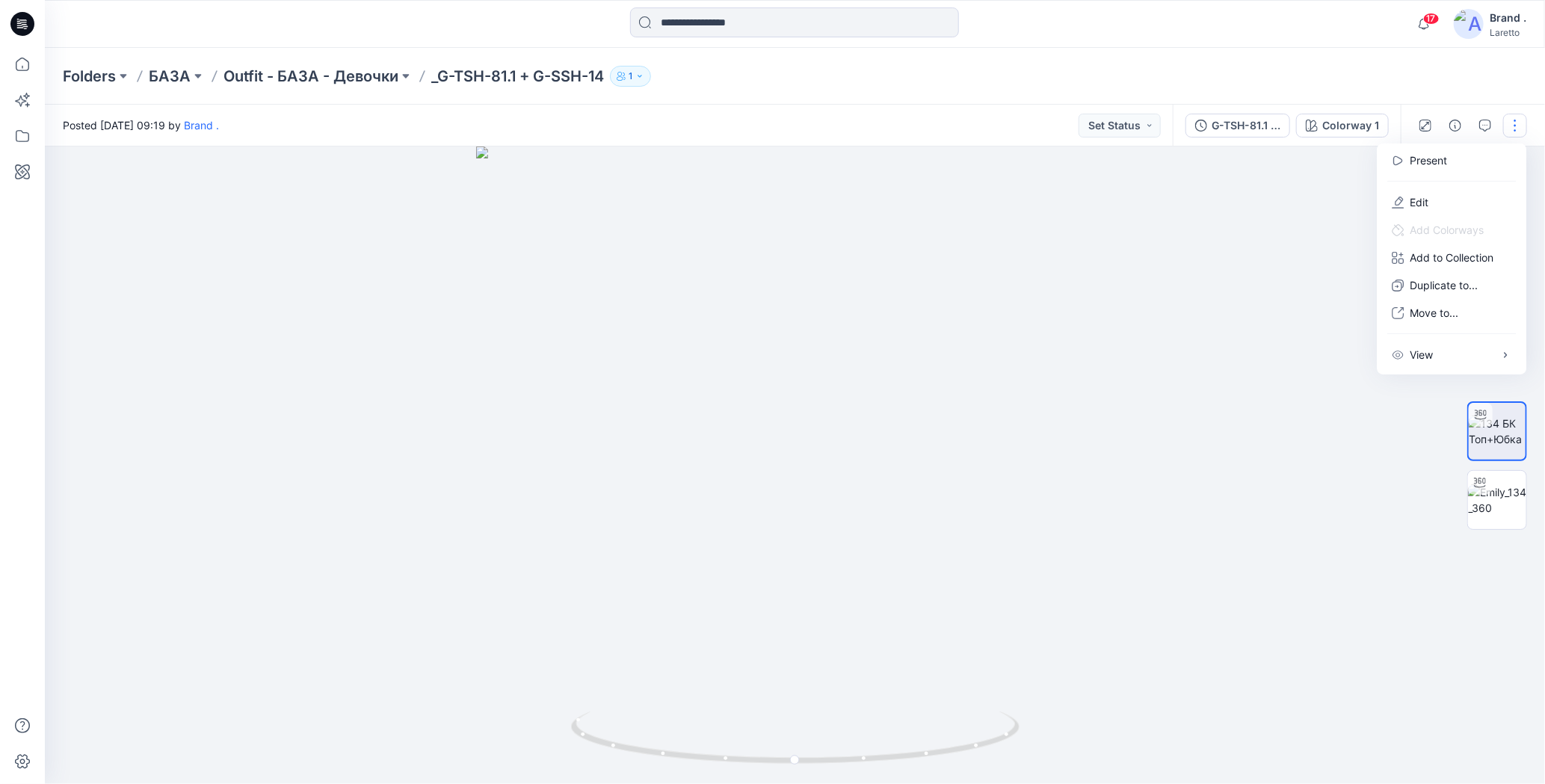
click at [1358, 73] on div "Folders БАЗА Outfit - БАЗА - Девочки _G-TSH-81.1 + G-SSH-14 1" at bounding box center [736, 76] width 1347 height 21
click at [1509, 127] on button "button" at bounding box center [1514, 125] width 24 height 24
click at [1145, 54] on div "Folders БАЗА Outfit - БАЗА - Девочки _G-TSH-81.1 + G-SSH-14 1" at bounding box center [795, 76] width 1500 height 57
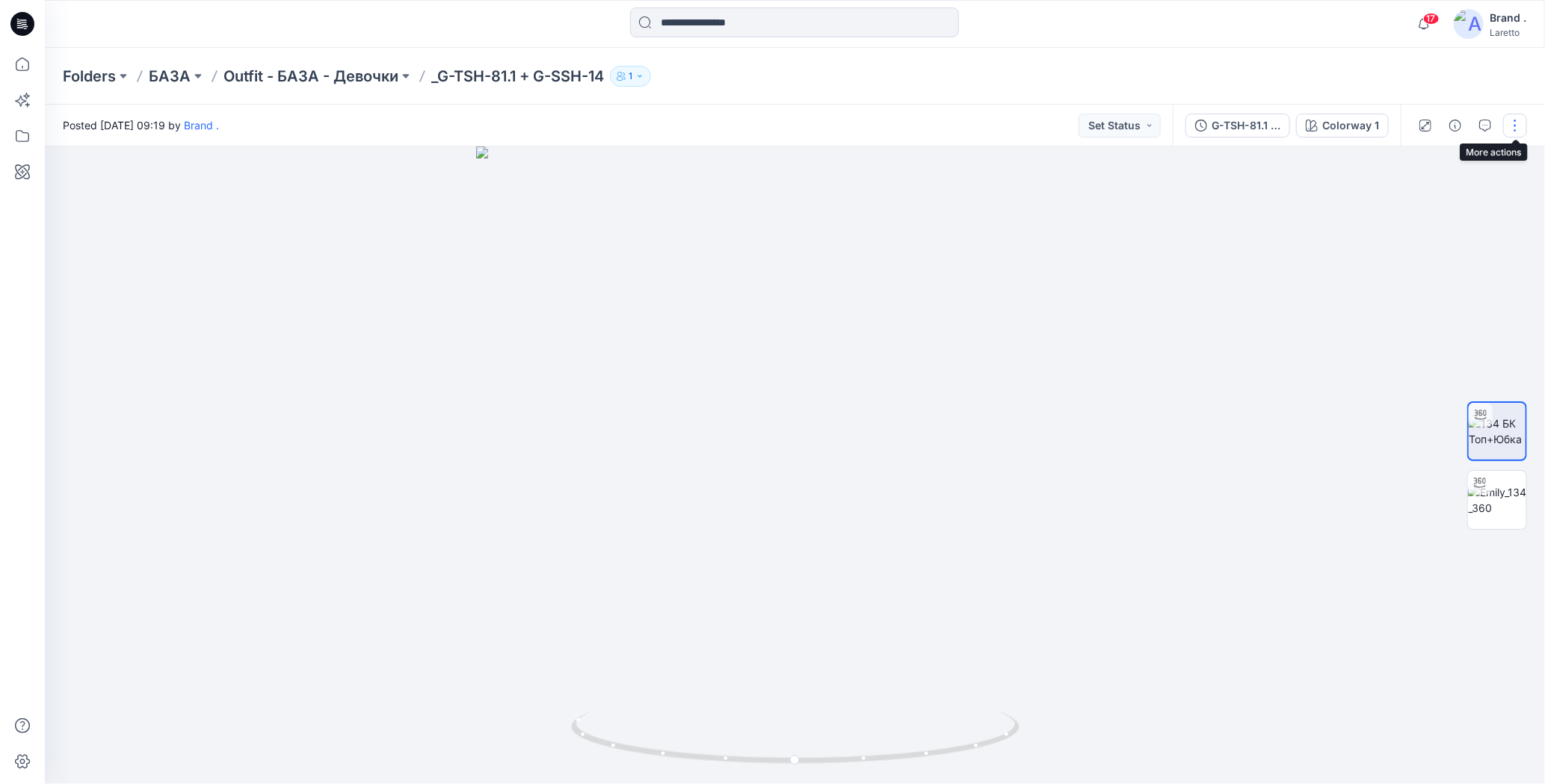
click at [1514, 125] on button "button" at bounding box center [1514, 125] width 24 height 24
click at [1408, 196] on button "Edit" at bounding box center [1451, 202] width 138 height 28
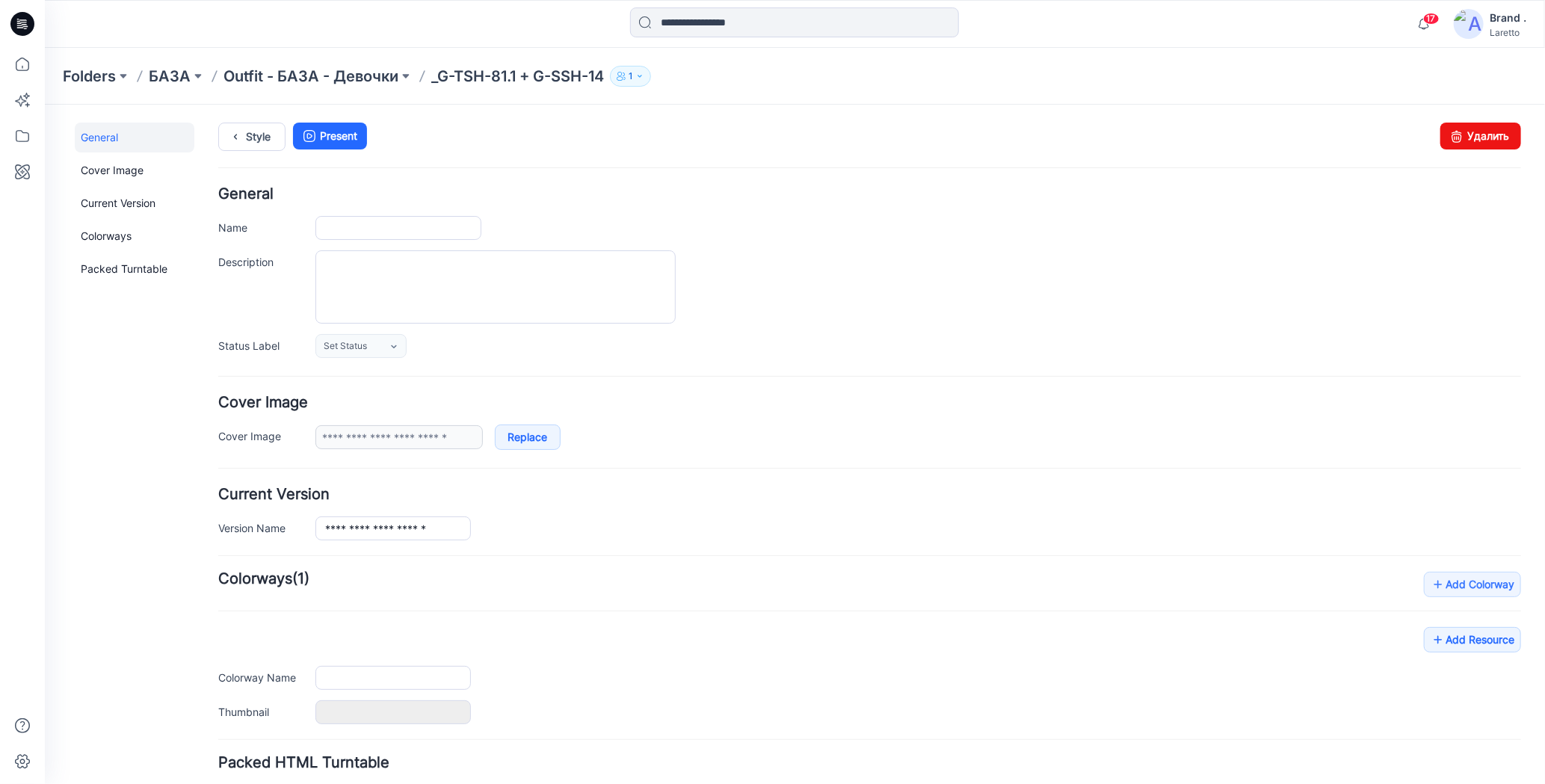
type input "**********"
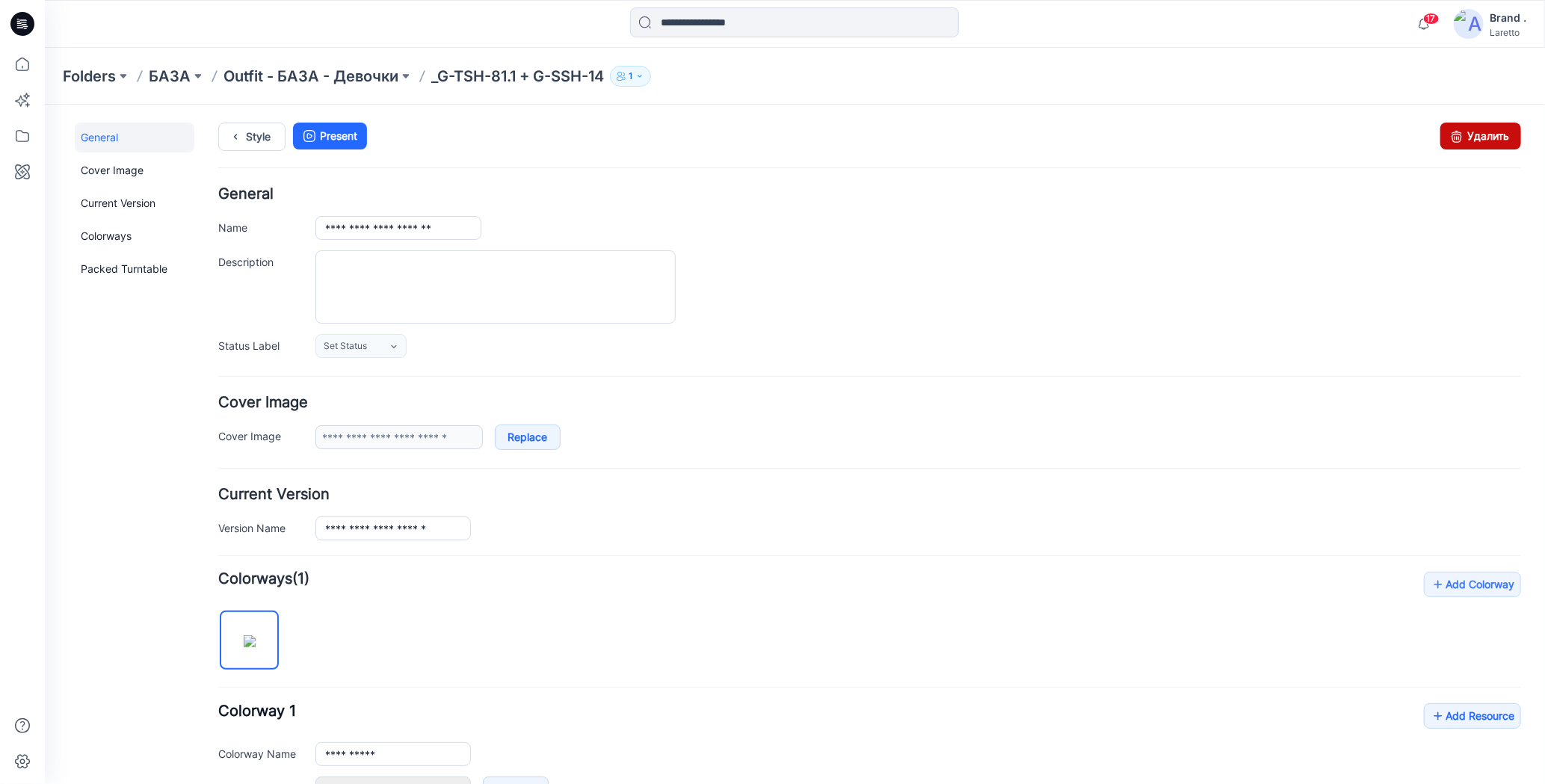
click at [1445, 130] on icon at bounding box center [1455, 135] width 21 height 27
